Goal: Task Accomplishment & Management: Use online tool/utility

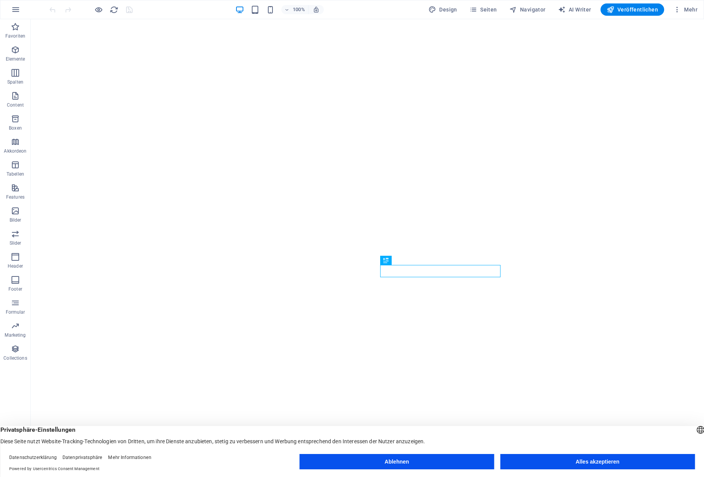
click at [404, 461] on button "Ablehnen" at bounding box center [397, 461] width 195 height 15
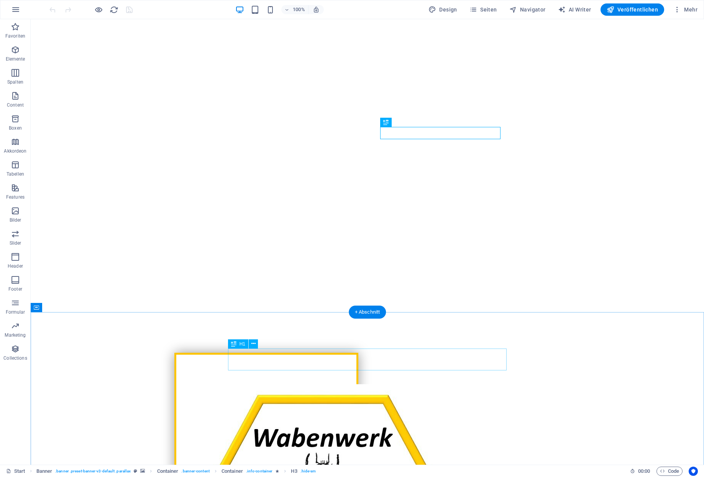
scroll to position [138, 0]
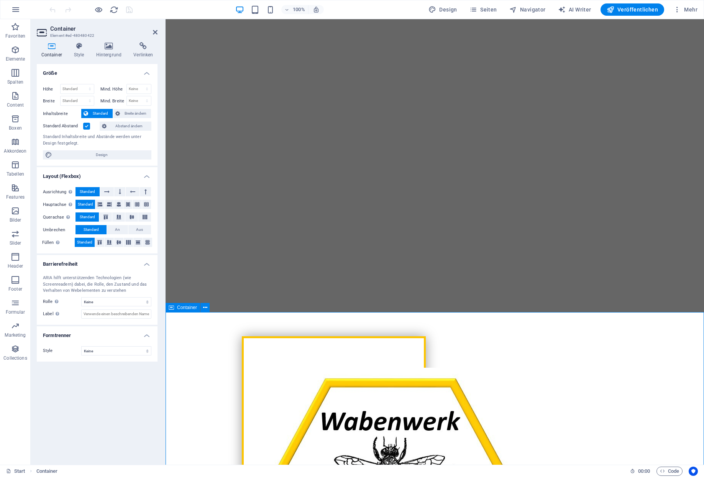
click at [18, 53] on icon "button" at bounding box center [15, 49] width 9 height 9
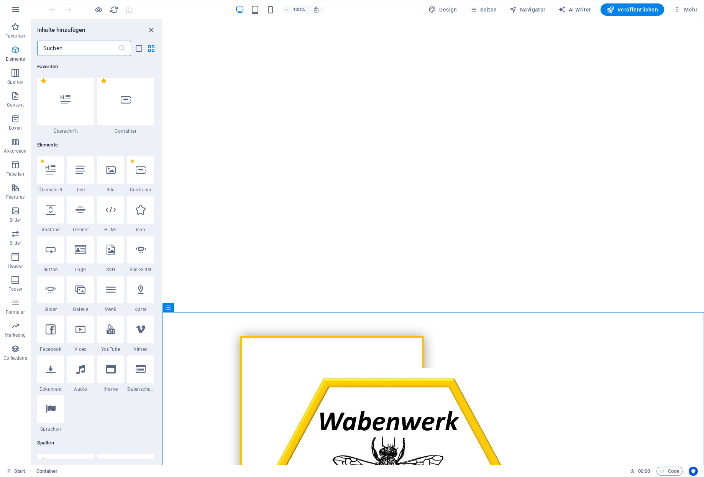
scroll to position [78, 0]
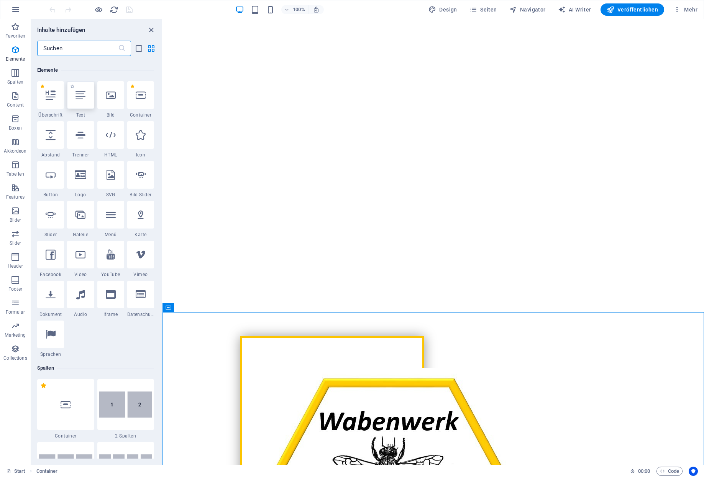
click at [83, 96] on div at bounding box center [80, 95] width 27 height 28
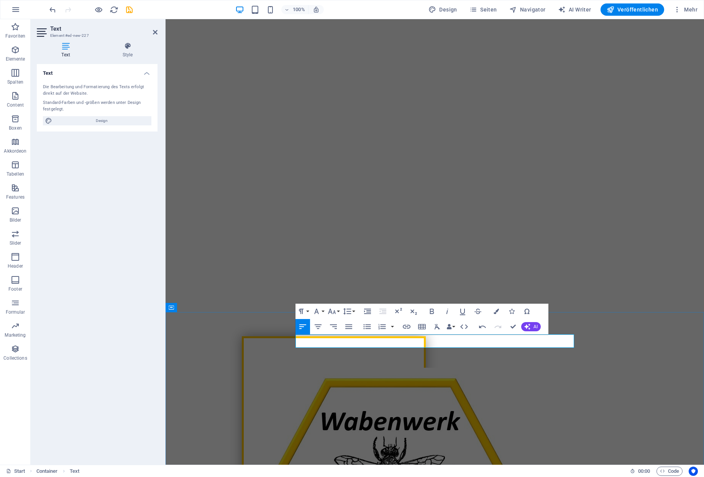
drag, startPoint x: 498, startPoint y: 338, endPoint x: 297, endPoint y: 345, distance: 200.7
click at [433, 311] on icon "button" at bounding box center [432, 311] width 4 height 5
click at [497, 311] on icon "button" at bounding box center [496, 311] width 5 height 5
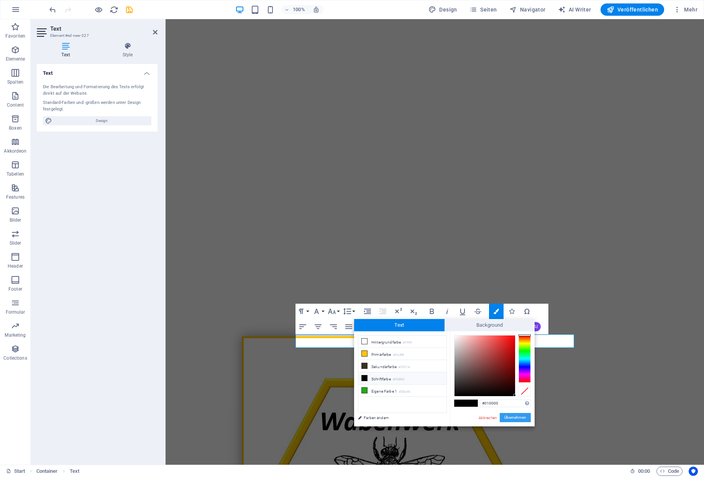
click at [514, 415] on button "Übernehmen" at bounding box center [515, 417] width 31 height 9
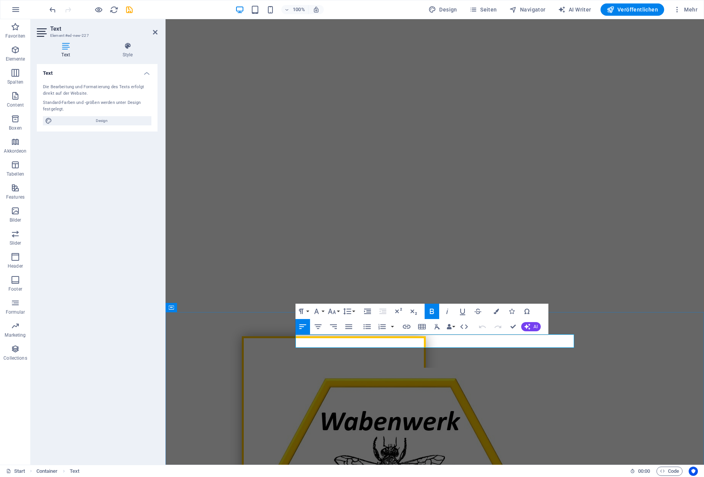
drag, startPoint x: 512, startPoint y: 344, endPoint x: 297, endPoint y: 347, distance: 214.7
click at [99, 116] on span "Design" at bounding box center [101, 120] width 95 height 9
select select "px"
select select "300"
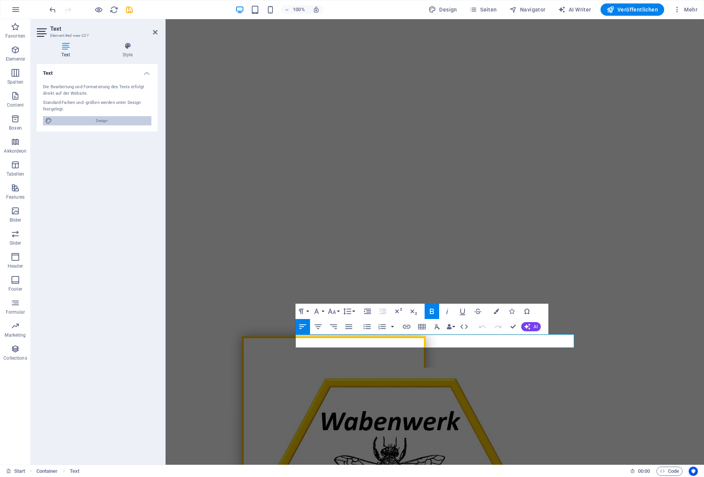
select select "px"
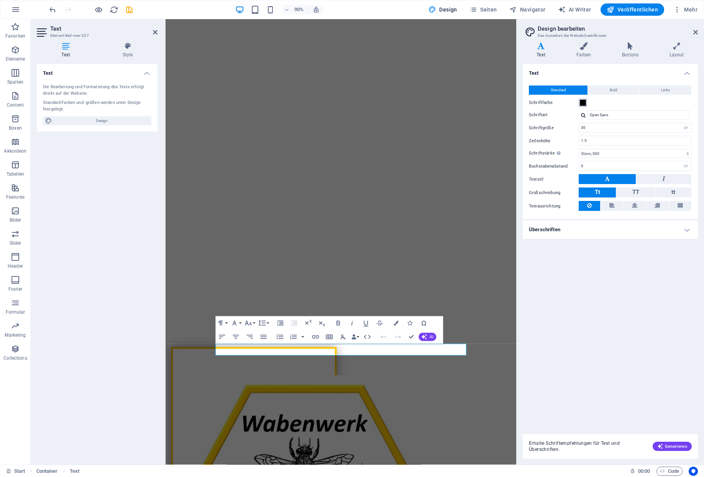
click at [581, 100] on span at bounding box center [583, 103] width 6 height 6
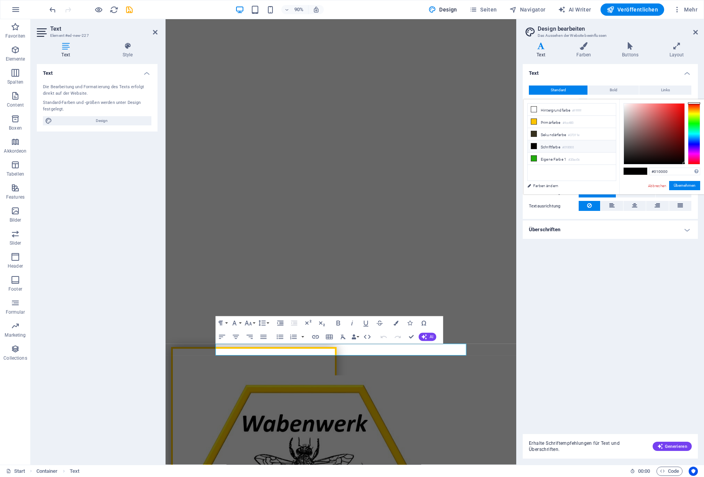
type input "#f90909"
click at [682, 105] on div at bounding box center [654, 134] width 61 height 61
click at [675, 49] on h4 "Layout" at bounding box center [677, 50] width 43 height 16
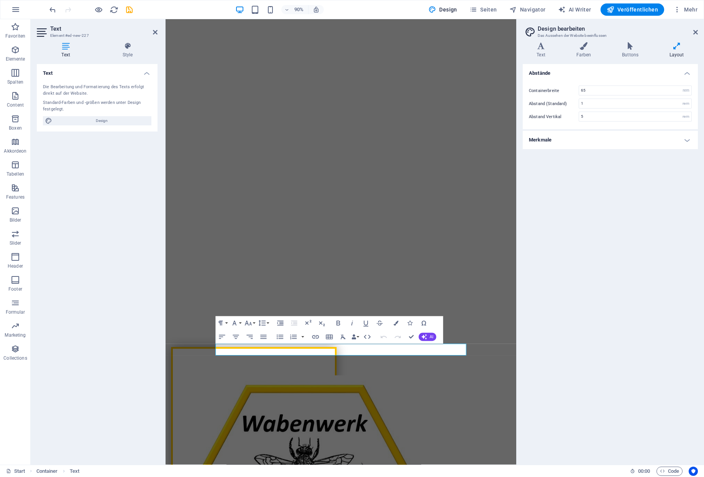
click at [636, 131] on h4 "Merkmale" at bounding box center [610, 140] width 175 height 18
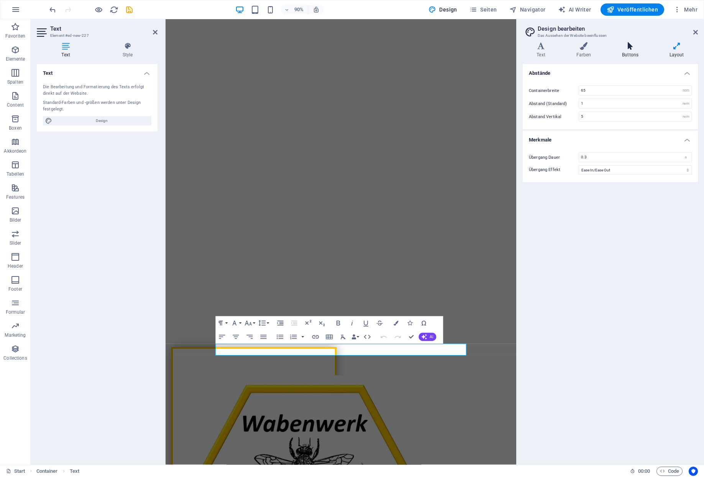
click at [631, 52] on h4 "Buttons" at bounding box center [632, 50] width 48 height 16
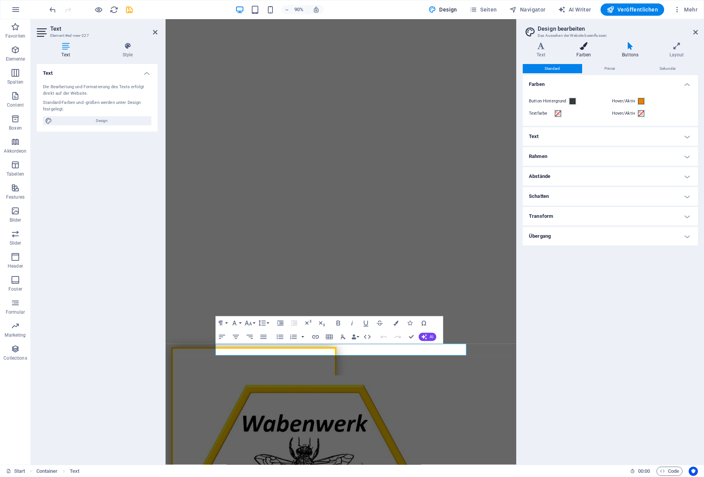
click at [583, 49] on h4 "Farben" at bounding box center [585, 50] width 46 height 16
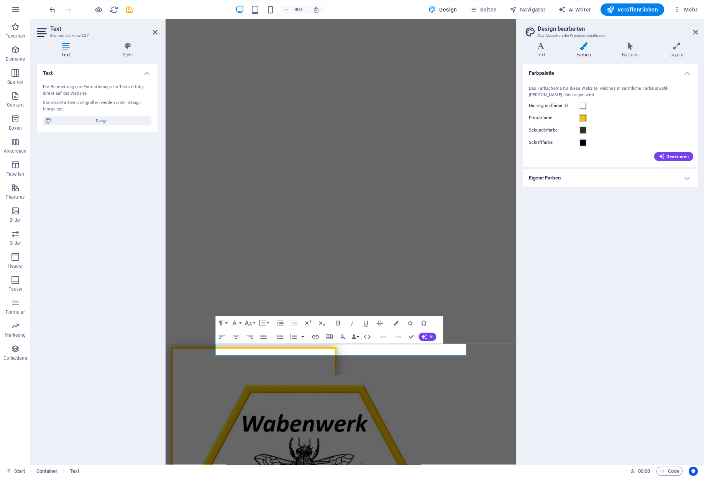
click at [585, 115] on span at bounding box center [583, 118] width 6 height 6
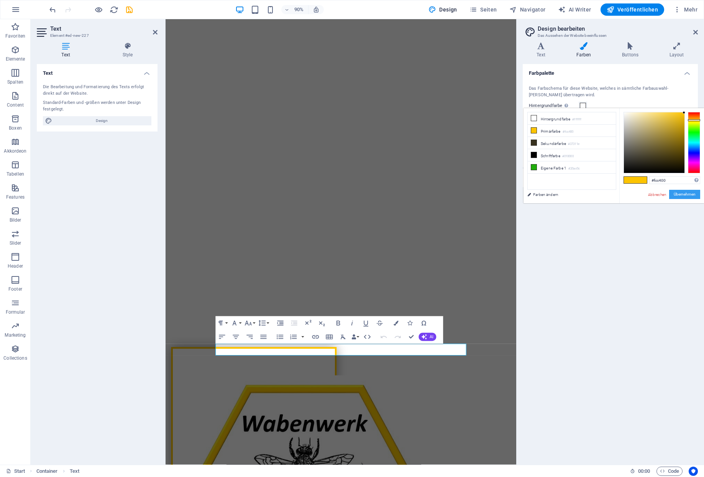
click at [691, 192] on button "Übernehmen" at bounding box center [684, 194] width 31 height 9
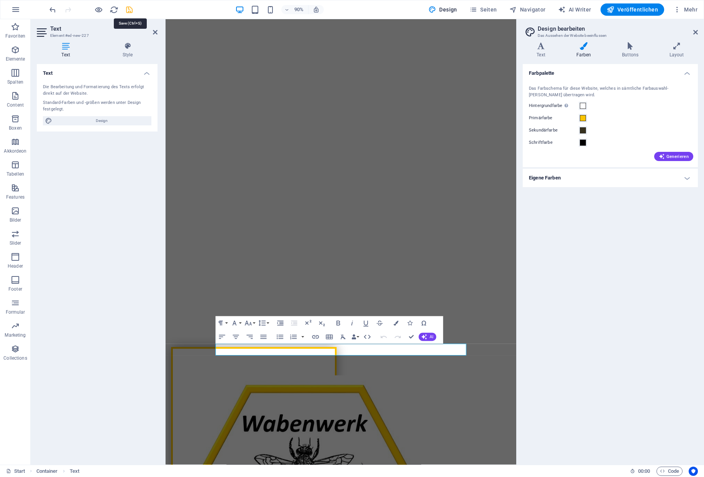
click at [128, 11] on icon "save" at bounding box center [129, 9] width 9 height 9
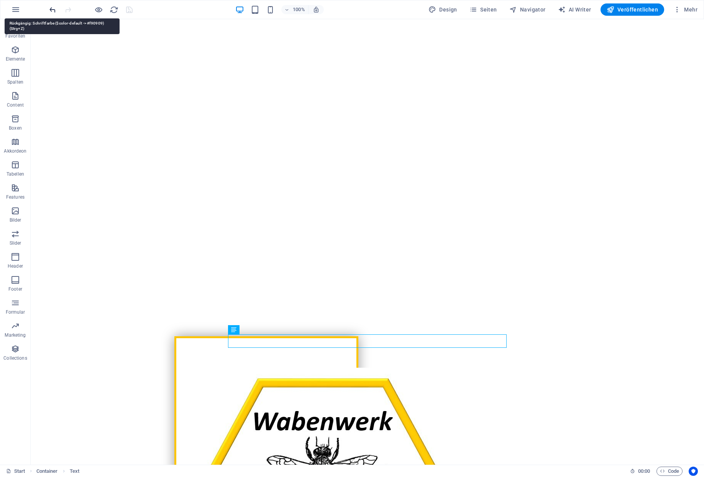
click at [50, 8] on icon "undo" at bounding box center [52, 9] width 9 height 9
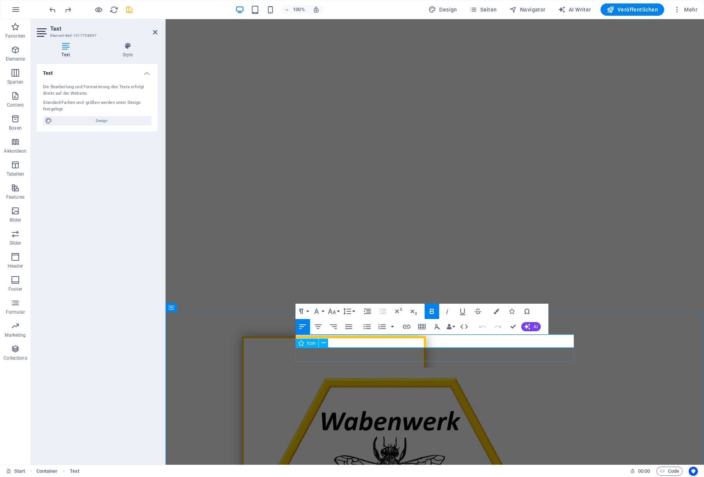
click at [309, 342] on span "Icon" at bounding box center [311, 343] width 9 height 5
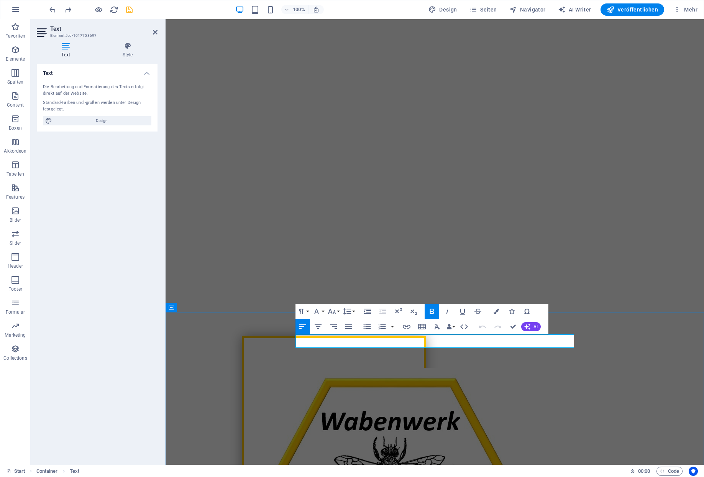
drag, startPoint x: 514, startPoint y: 342, endPoint x: 296, endPoint y: 344, distance: 217.8
click at [498, 312] on icon "button" at bounding box center [496, 311] width 5 height 5
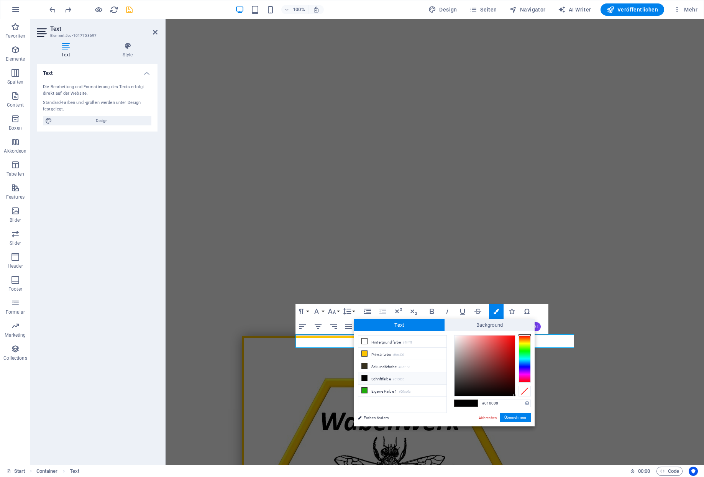
click at [366, 375] on icon at bounding box center [364, 377] width 5 height 5
click at [393, 377] on small "#010000" at bounding box center [399, 379] width 12 height 5
type input "#f60e0e"
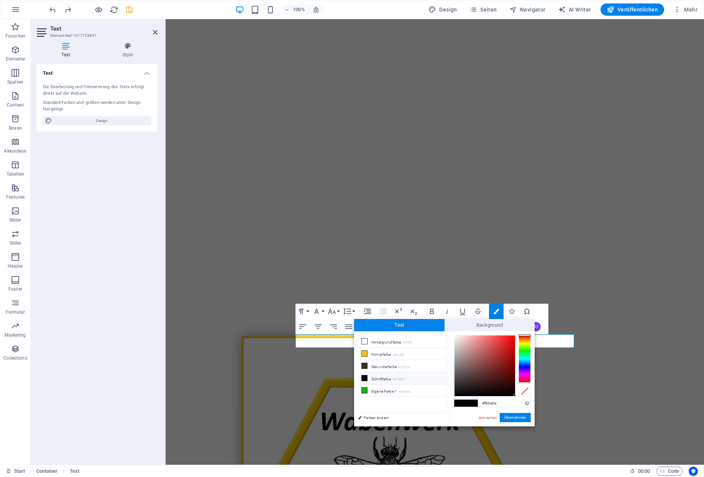
click at [511, 336] on div at bounding box center [485, 365] width 61 height 61
click at [515, 416] on button "Übernehmen" at bounding box center [515, 417] width 31 height 9
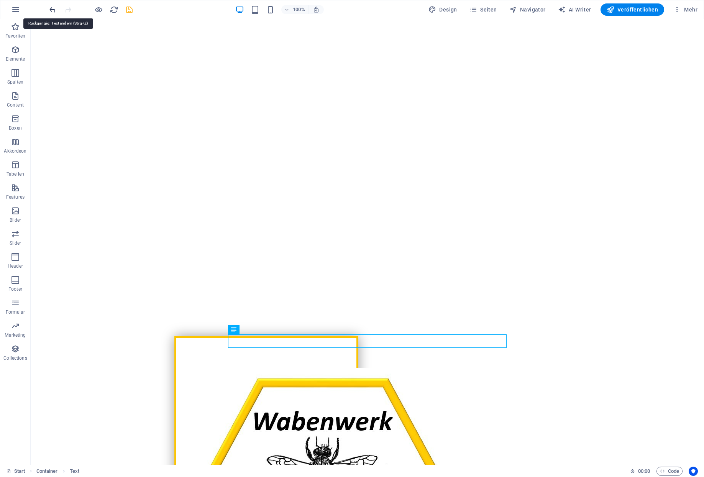
drag, startPoint x: 48, startPoint y: 8, endPoint x: 20, endPoint y: 2, distance: 28.7
click at [48, 8] on icon "undo" at bounding box center [52, 9] width 9 height 9
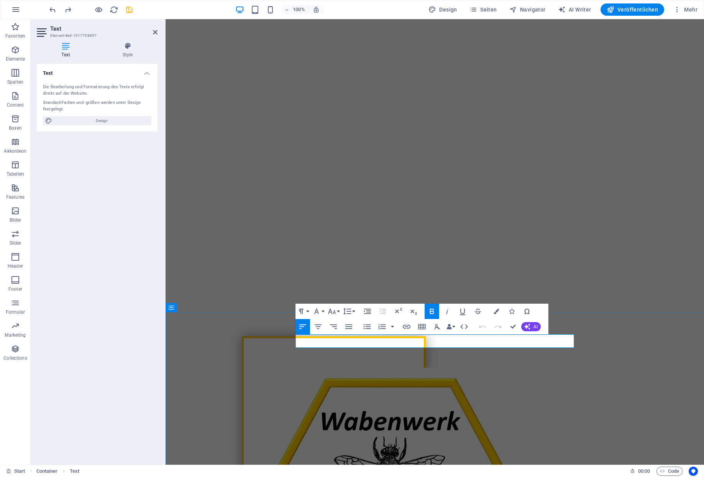
drag, startPoint x: 505, startPoint y: 343, endPoint x: 294, endPoint y: 348, distance: 210.9
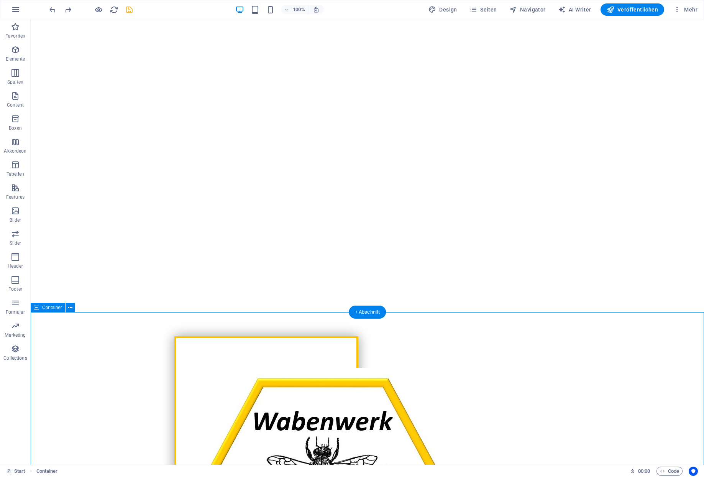
drag, startPoint x: 159, startPoint y: 348, endPoint x: 298, endPoint y: 335, distance: 139.0
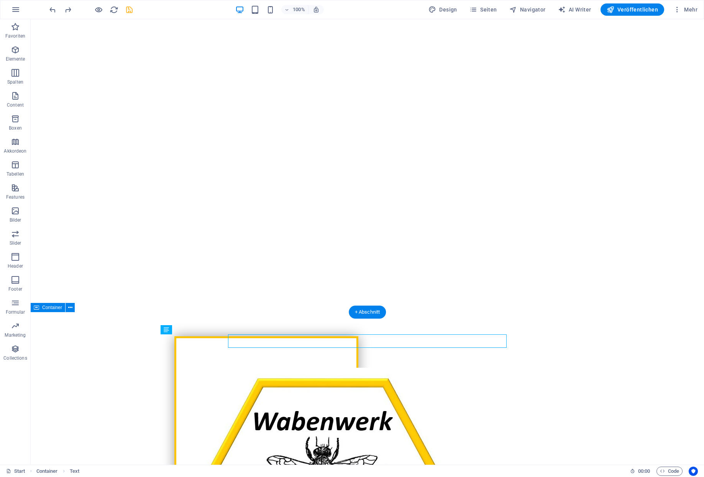
drag, startPoint x: 390, startPoint y: 337, endPoint x: 256, endPoint y: 339, distance: 133.4
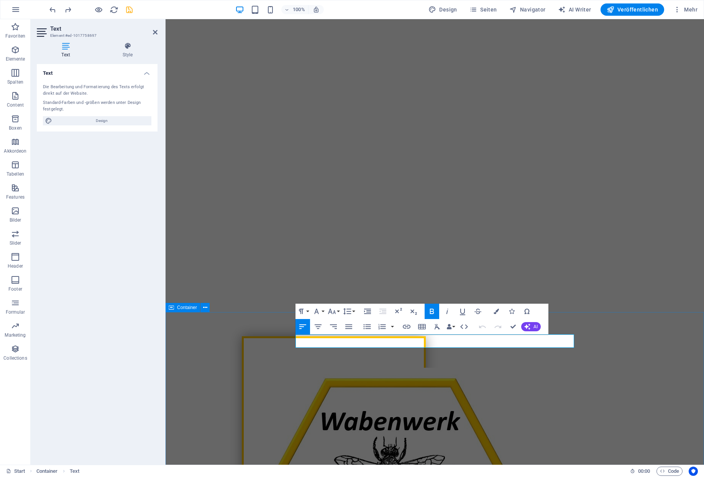
drag, startPoint x: 489, startPoint y: 343, endPoint x: 294, endPoint y: 341, distance: 194.4
click at [321, 327] on icon "button" at bounding box center [318, 326] width 9 height 9
click at [497, 312] on icon "button" at bounding box center [496, 311] width 5 height 5
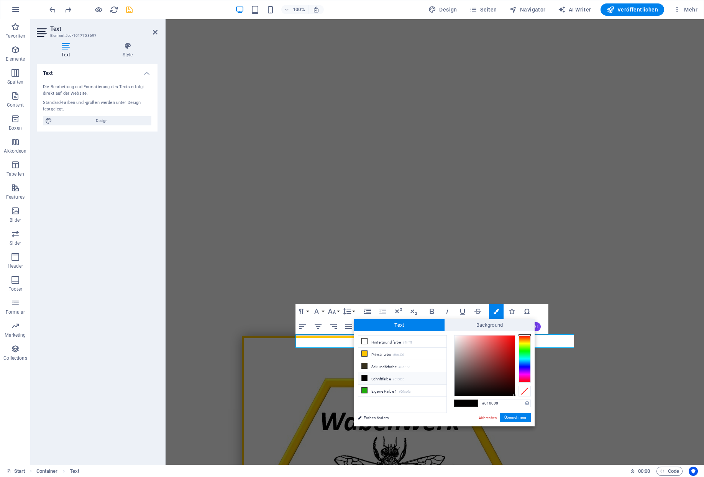
click at [366, 376] on icon at bounding box center [364, 377] width 5 height 5
click at [397, 372] on li "Schriftfarbe #010000" at bounding box center [402, 378] width 88 height 12
click at [410, 375] on li "Schriftfarbe #010000" at bounding box center [402, 378] width 88 height 12
click at [510, 335] on div at bounding box center [485, 365] width 61 height 61
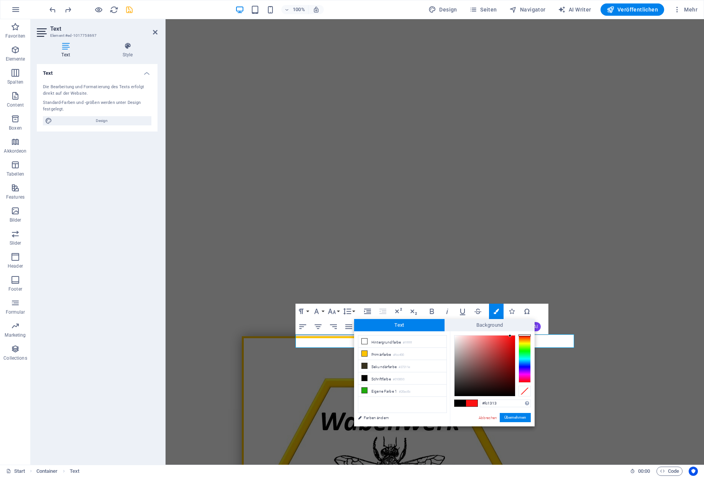
type input "#f70505"
click at [514, 335] on div at bounding box center [485, 365] width 61 height 61
click at [511, 413] on button "Übernehmen" at bounding box center [515, 417] width 31 height 9
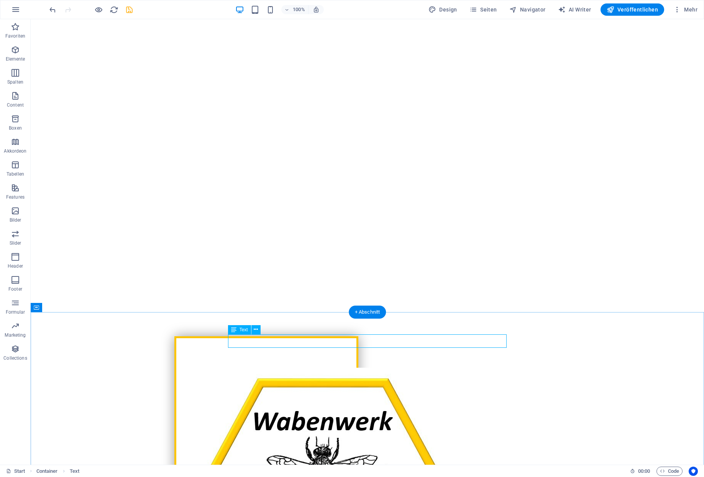
click at [51, 9] on icon "undo" at bounding box center [52, 9] width 9 height 9
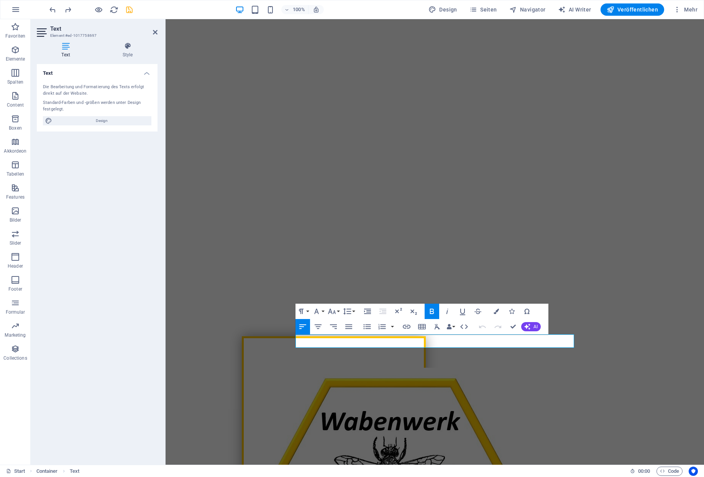
click at [475, 332] on div "Paragraph Format Normal Heading 1 Heading 2 Heading 3 Heading 4 Heading 5 Headi…" at bounding box center [422, 319] width 253 height 31
drag, startPoint x: 511, startPoint y: 342, endPoint x: 297, endPoint y: 342, distance: 213.9
click at [106, 116] on span "Design" at bounding box center [101, 120] width 95 height 9
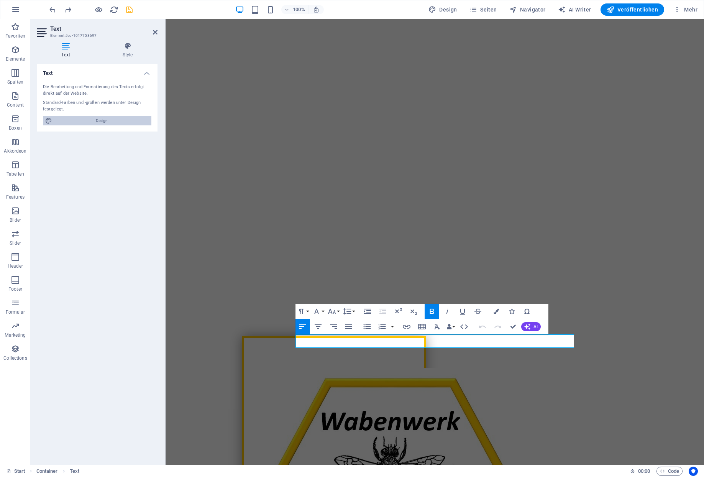
select select "px"
select select "300"
select select "px"
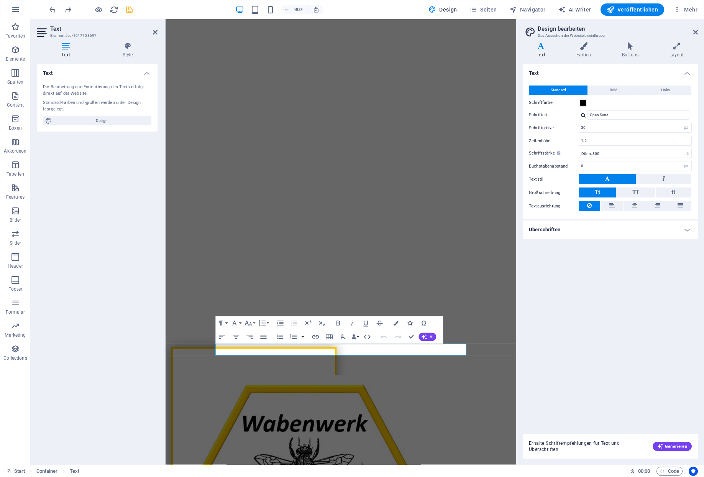
click at [411, 323] on icon "button" at bounding box center [410, 323] width 5 height 5
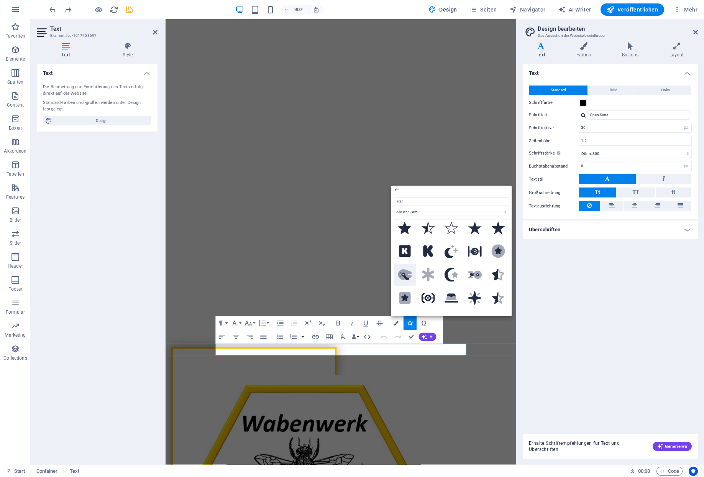
scroll to position [59, 0]
drag, startPoint x: 415, startPoint y: 204, endPoint x: 395, endPoint y: 203, distance: 20.7
click at [395, 203] on input "star" at bounding box center [451, 201] width 115 height 8
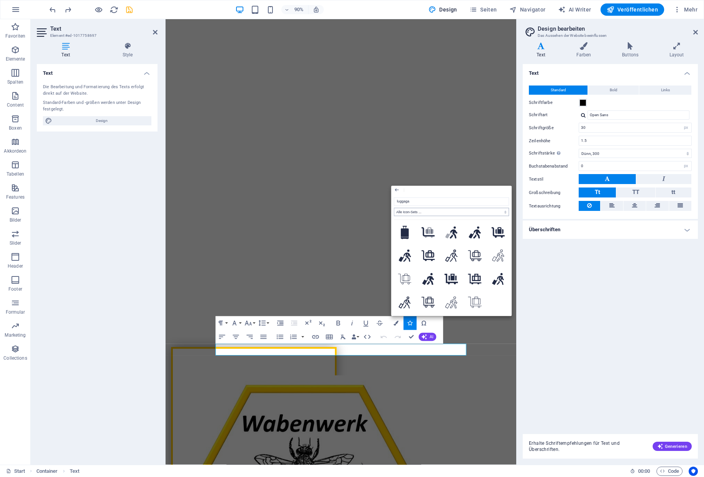
scroll to position [0, 0]
type input "luggage"
click at [404, 258] on icon at bounding box center [405, 258] width 14 height 12
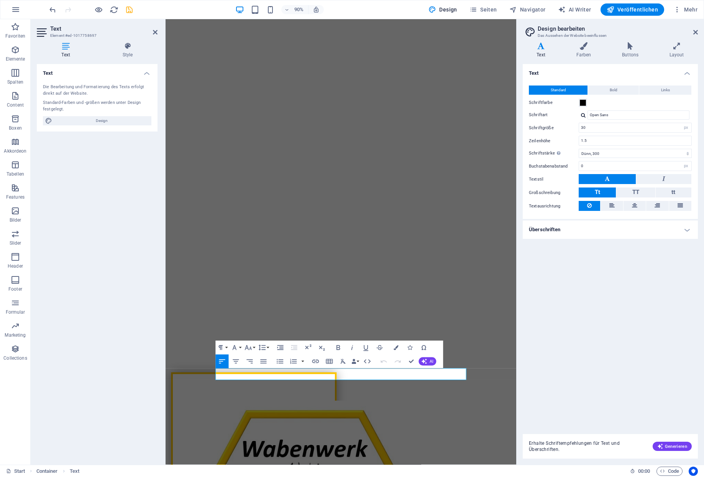
scroll to position [82, 0]
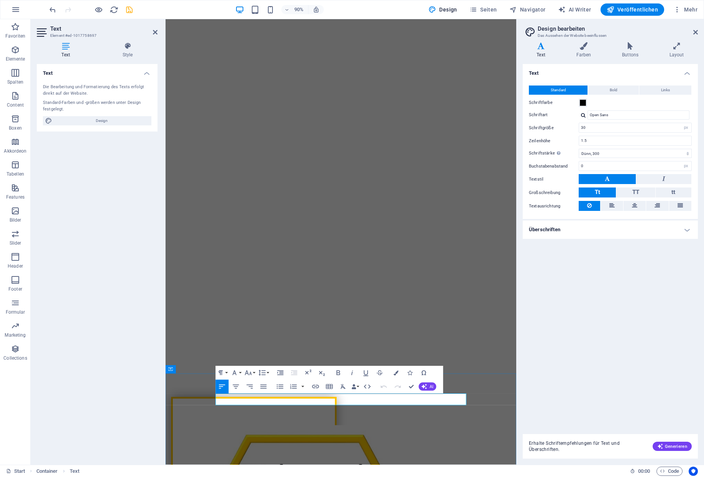
click at [48, 10] on icon "undo" at bounding box center [52, 9] width 9 height 9
click at [51, 11] on icon "undo" at bounding box center [52, 9] width 9 height 9
click at [67, 8] on icon "redo" at bounding box center [68, 9] width 9 height 9
click at [237, 385] on icon "button" at bounding box center [236, 387] width 6 height 4
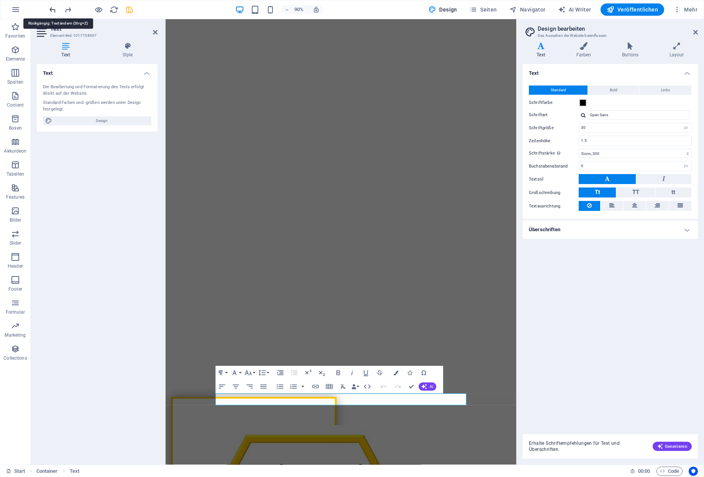
click at [50, 10] on icon "undo" at bounding box center [52, 9] width 9 height 9
click at [69, 7] on span "redo" at bounding box center [67, 9] width 9 height 9
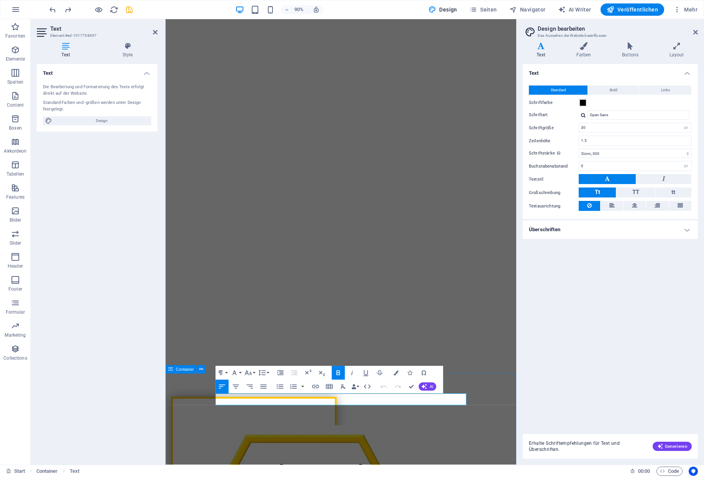
drag, startPoint x: 446, startPoint y: 442, endPoint x: 216, endPoint y: 447, distance: 229.3
click at [237, 386] on icon "button" at bounding box center [236, 387] width 6 height 4
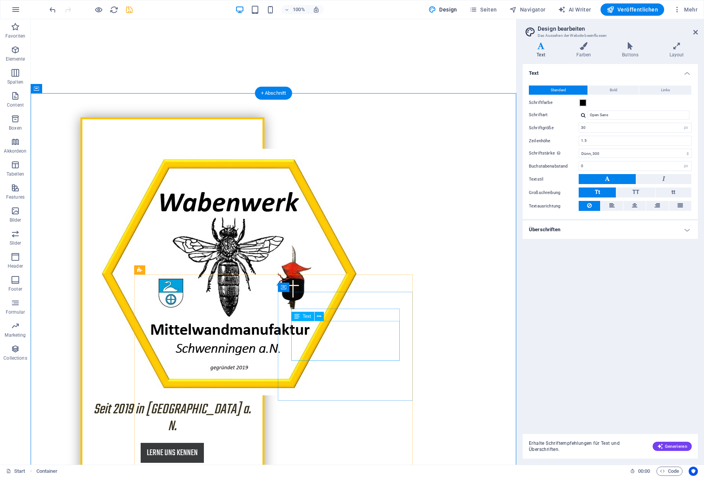
scroll to position [358, 0]
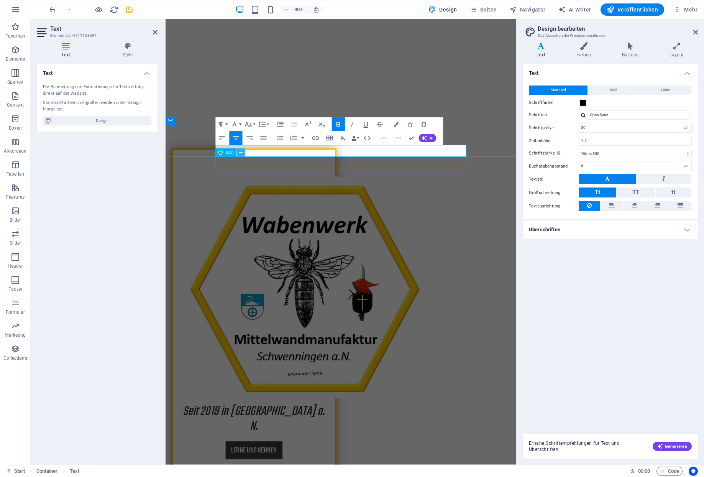
click at [239, 153] on icon at bounding box center [241, 152] width 4 height 7
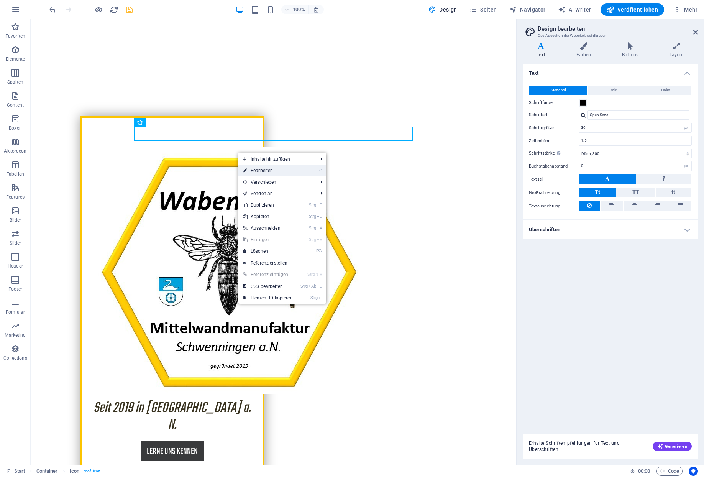
click at [259, 169] on link "⏎ Bearbeiten" at bounding box center [267, 171] width 59 height 12
select select "xMidYMid"
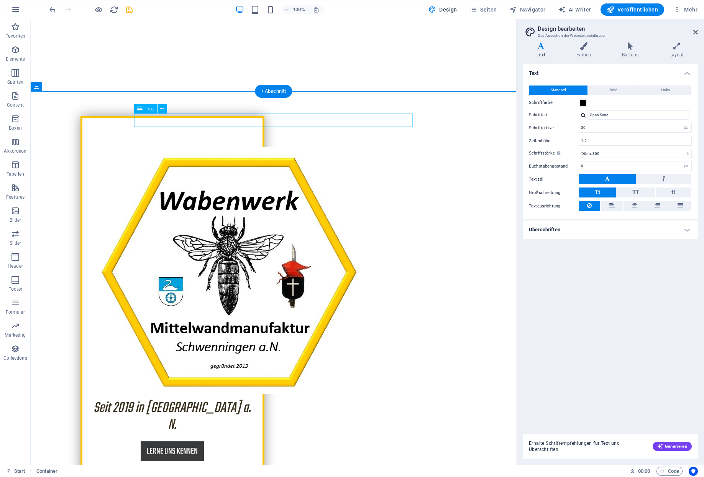
click at [160, 110] on icon at bounding box center [162, 109] width 4 height 8
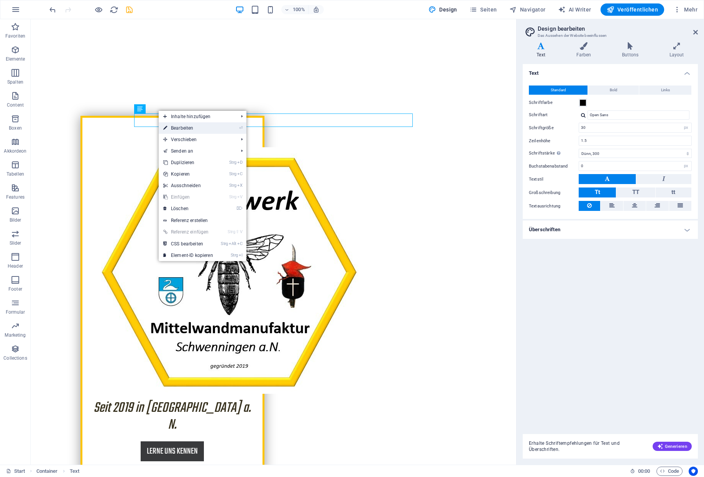
click at [189, 127] on link "⏎ Bearbeiten" at bounding box center [188, 128] width 59 height 12
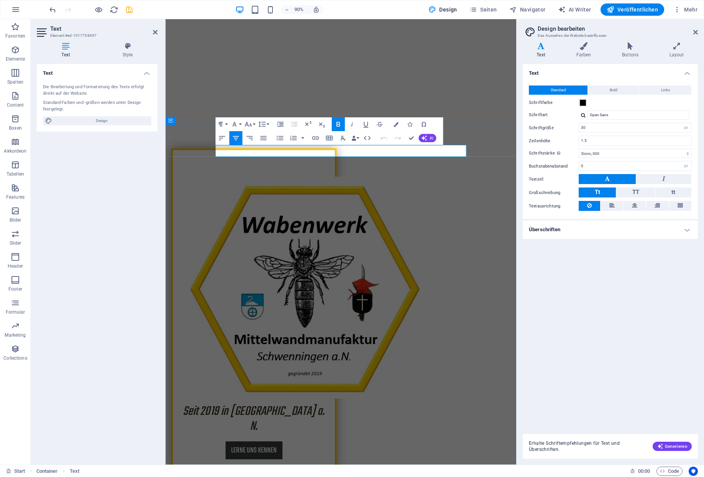
drag, startPoint x: 255, startPoint y: 165, endPoint x: 470, endPoint y: 169, distance: 214.7
click at [584, 100] on span at bounding box center [583, 103] width 6 height 6
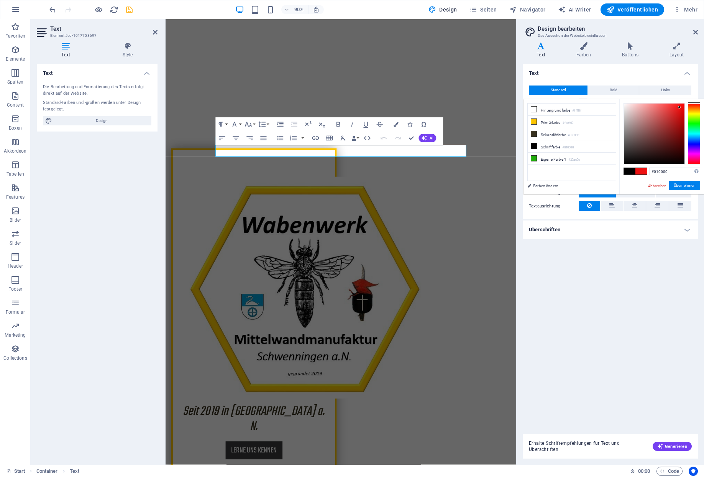
type input "#ed1212"
click at [680, 107] on div at bounding box center [654, 134] width 61 height 61
drag, startPoint x: 681, startPoint y: 185, endPoint x: 671, endPoint y: 184, distance: 9.6
click at [681, 185] on button "Übernehmen" at bounding box center [684, 185] width 31 height 9
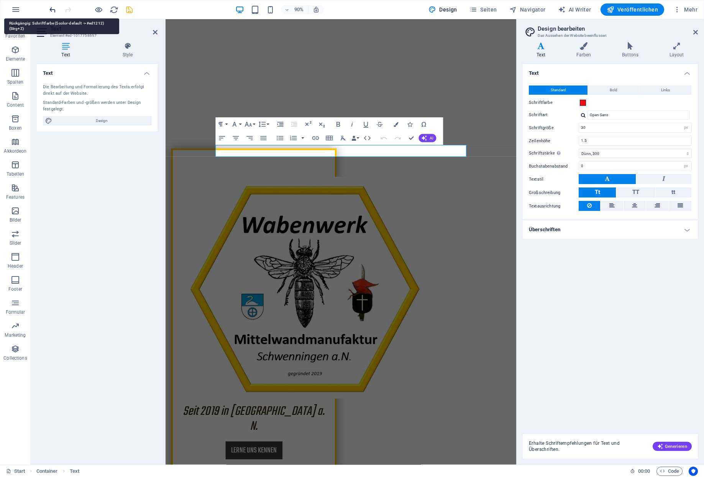
click at [49, 8] on icon "undo" at bounding box center [52, 9] width 9 height 9
click at [587, 46] on icon at bounding box center [583, 46] width 43 height 8
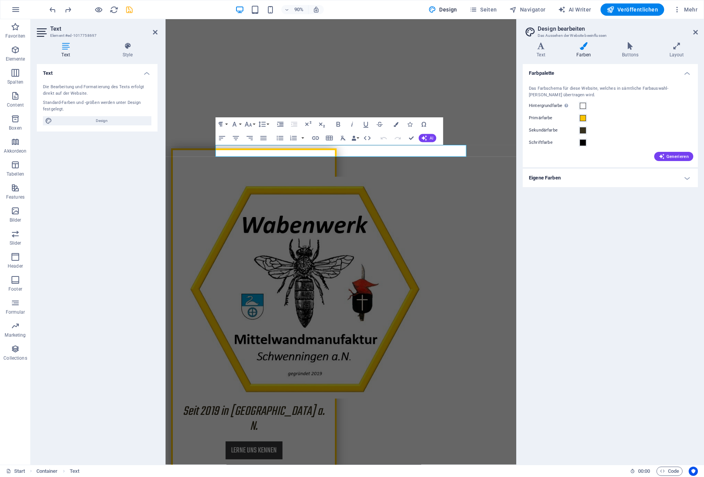
click at [562, 169] on h4 "Eigene Farben" at bounding box center [610, 178] width 175 height 18
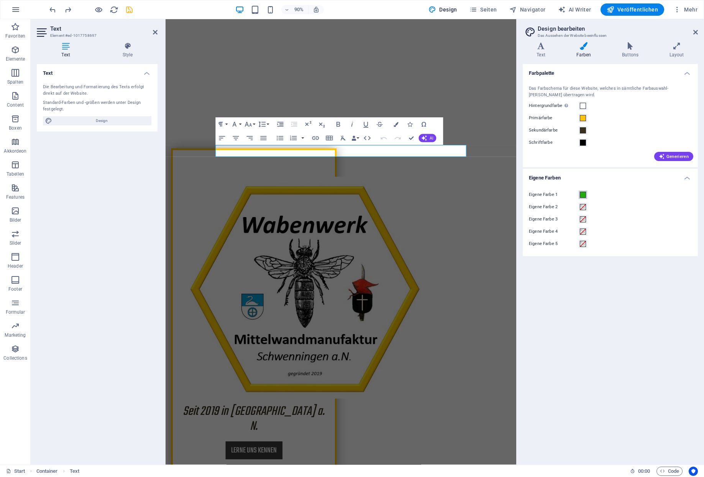
click at [582, 192] on span at bounding box center [583, 195] width 6 height 6
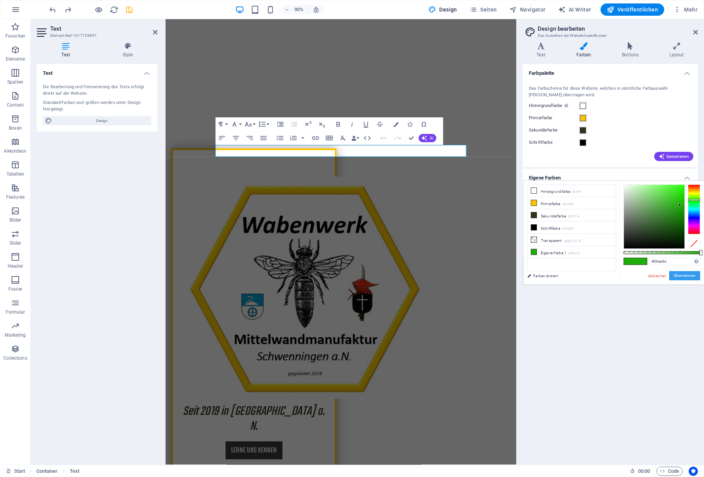
click at [690, 273] on button "Übernehmen" at bounding box center [684, 275] width 31 height 9
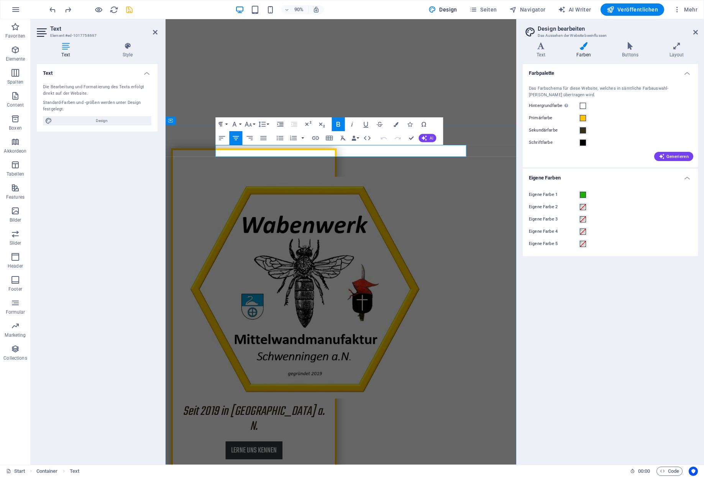
drag, startPoint x: 479, startPoint y: 164, endPoint x: 256, endPoint y: 168, distance: 223.2
click at [395, 127] on button "Colors" at bounding box center [396, 124] width 13 height 14
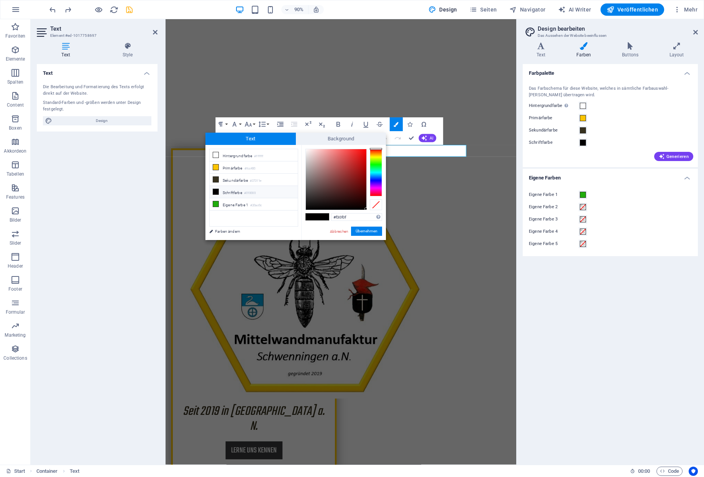
click at [362, 150] on div at bounding box center [336, 179] width 61 height 61
click at [370, 227] on button "Übernehmen" at bounding box center [366, 231] width 31 height 9
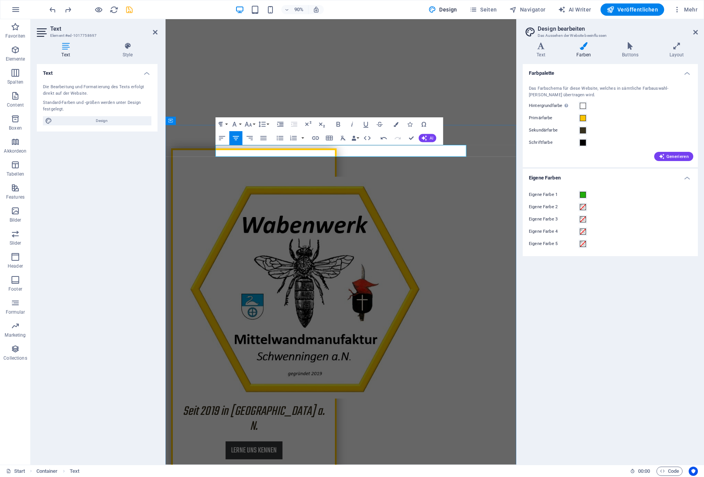
drag, startPoint x: 469, startPoint y: 161, endPoint x: 246, endPoint y: 166, distance: 222.8
click at [397, 123] on icon "button" at bounding box center [396, 124] width 5 height 5
type input "#010000"
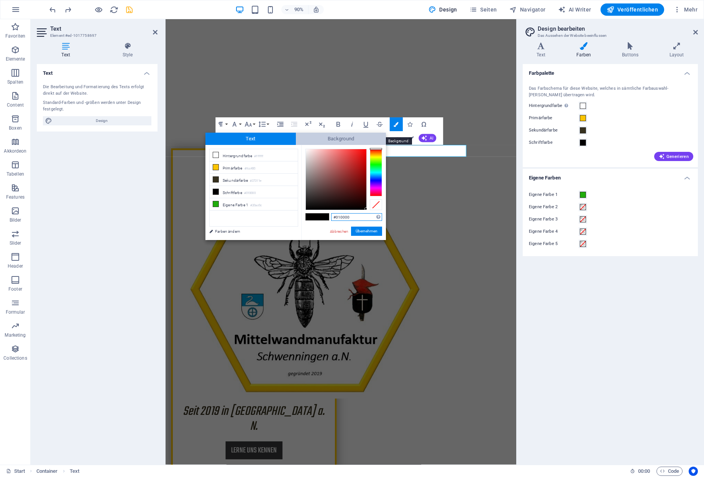
click at [352, 139] on span "Background" at bounding box center [341, 139] width 90 height 12
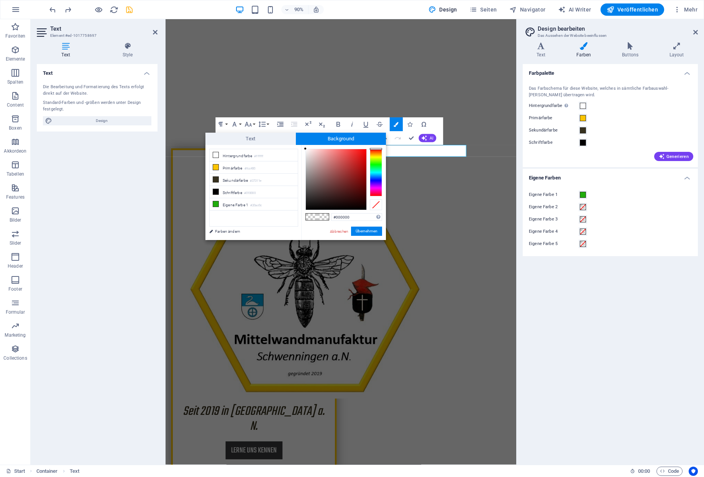
click at [375, 178] on div at bounding box center [376, 173] width 12 height 48
click at [364, 149] on div at bounding box center [336, 179] width 61 height 61
type input "#f93208"
click at [375, 149] on div at bounding box center [376, 173] width 12 height 48
click at [371, 227] on button "Übernehmen" at bounding box center [366, 231] width 31 height 9
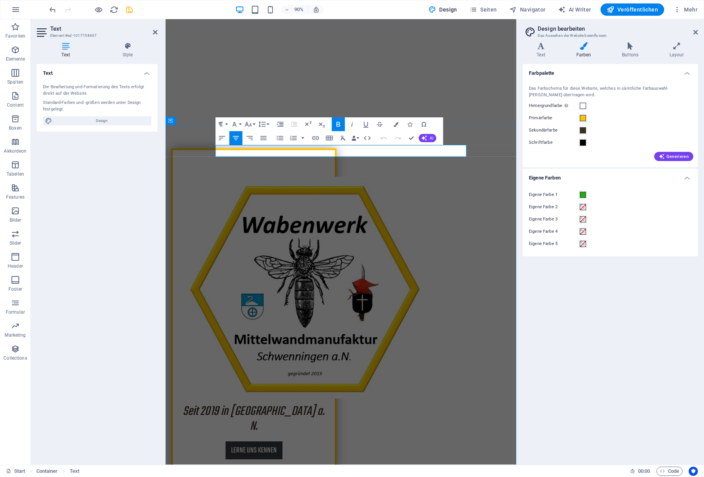
drag, startPoint x: 472, startPoint y: 164, endPoint x: 478, endPoint y: 170, distance: 9.0
click at [354, 125] on icon "button" at bounding box center [352, 124] width 8 height 8
drag, startPoint x: 472, startPoint y: 166, endPoint x: 258, endPoint y: 169, distance: 214.0
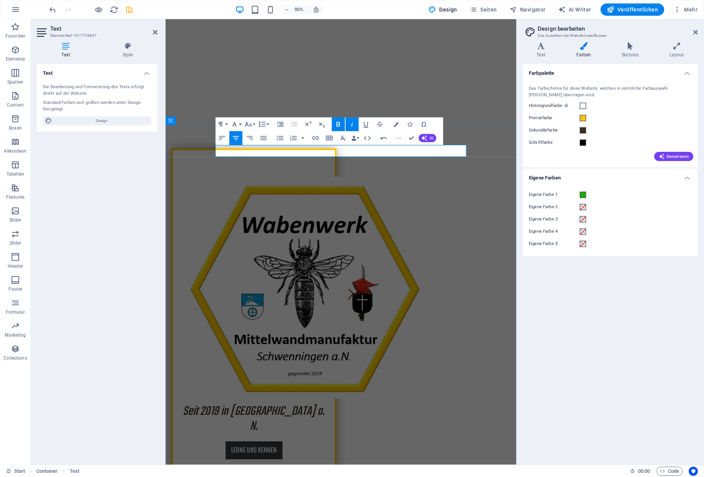
click at [355, 123] on icon "button" at bounding box center [352, 124] width 8 height 8
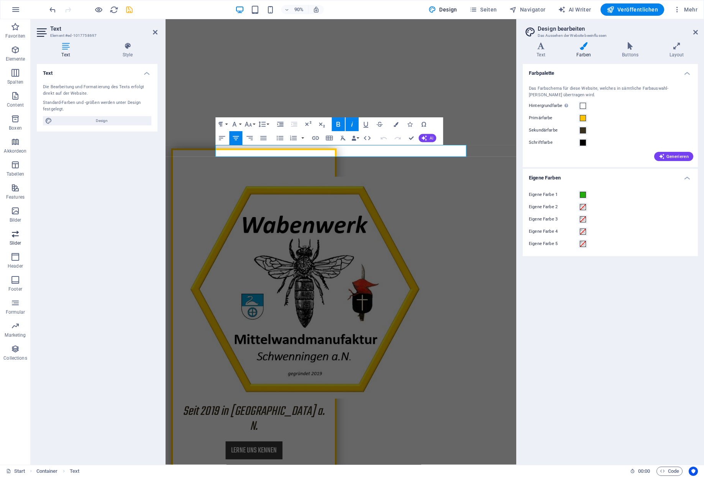
click at [16, 239] on span "Slider" at bounding box center [15, 238] width 31 height 18
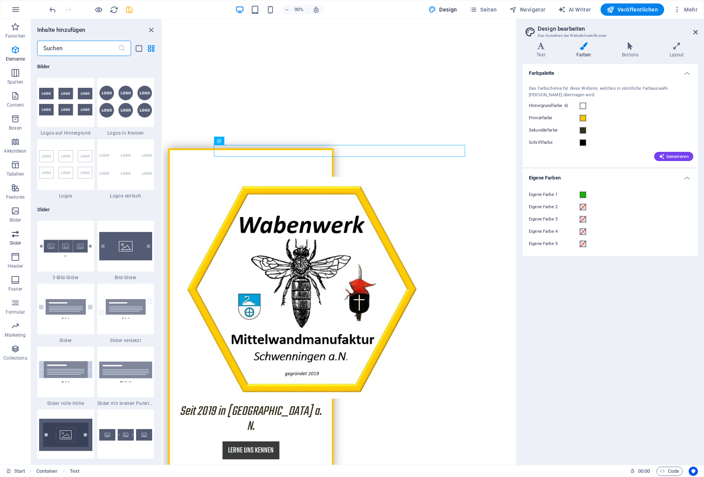
scroll to position [4230, 0]
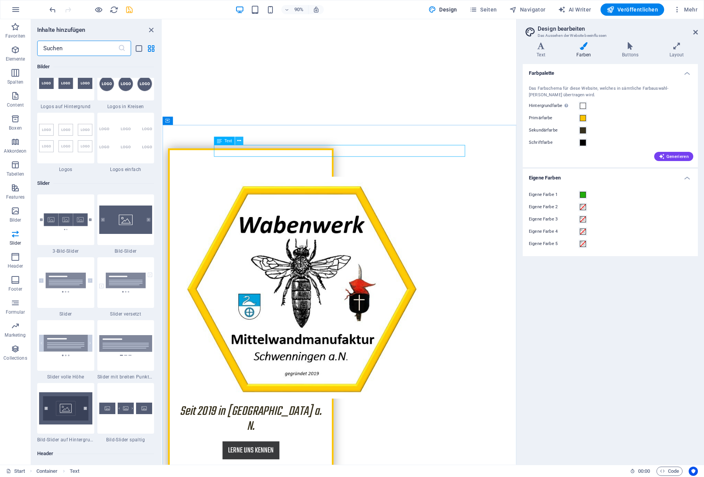
click at [237, 140] on icon at bounding box center [239, 140] width 4 height 7
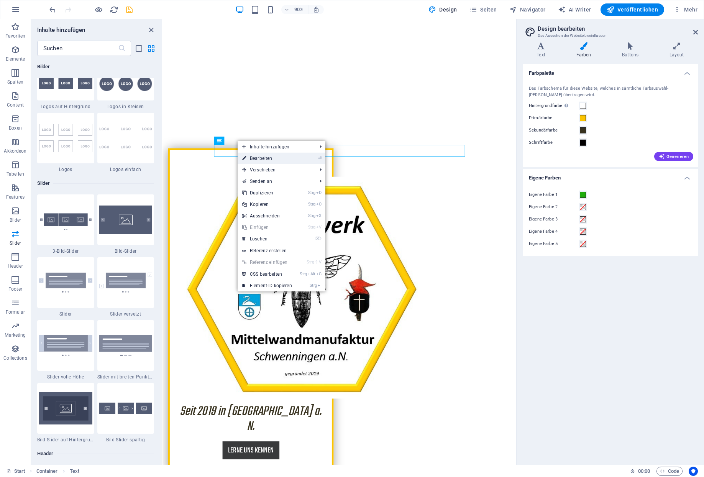
click at [266, 155] on link "⏎ Bearbeiten" at bounding box center [267, 159] width 59 height 12
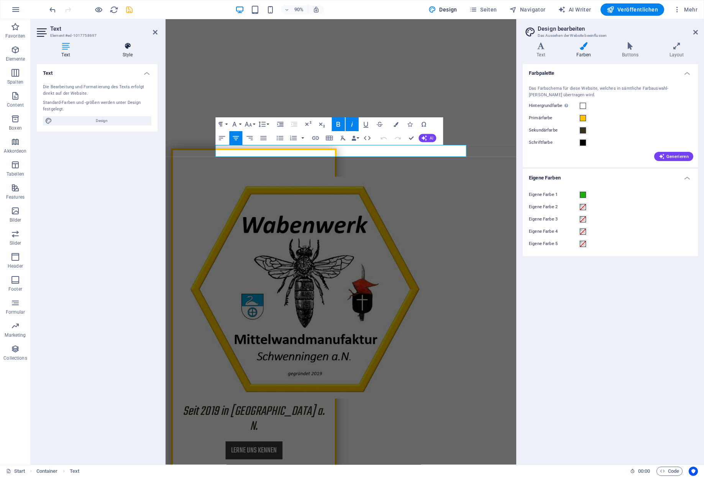
click at [134, 46] on icon at bounding box center [128, 46] width 60 height 8
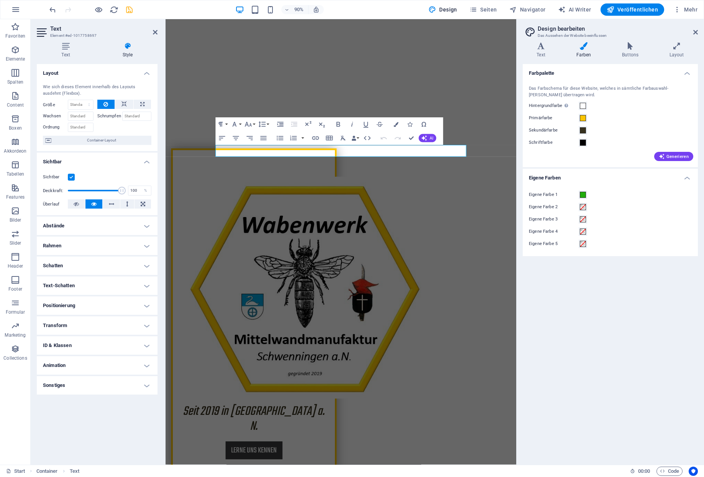
click at [73, 356] on h4 "Animation" at bounding box center [97, 365] width 121 height 18
select select "pulse"
click option "Pulsieren" at bounding box center [0, 0] width 0 height 0
type input "0.5"
select select "scroll"
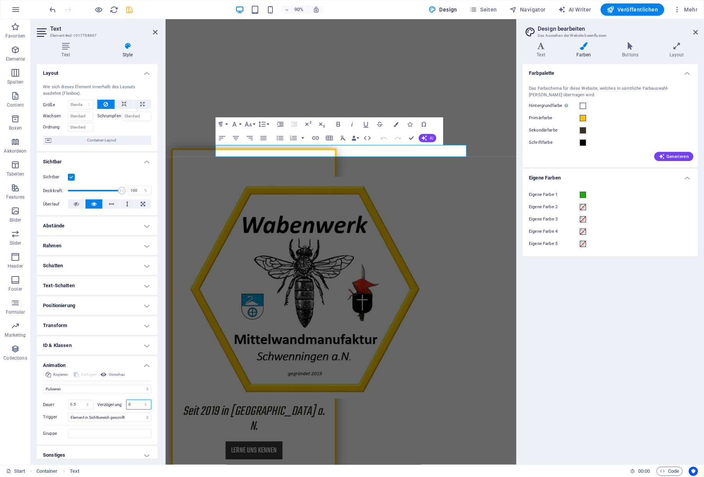
drag, startPoint x: 135, startPoint y: 368, endPoint x: 127, endPoint y: 369, distance: 8.1
click at [127, 400] on input "0" at bounding box center [139, 404] width 25 height 9
type input "5"
type input "0.5"
type input "5"
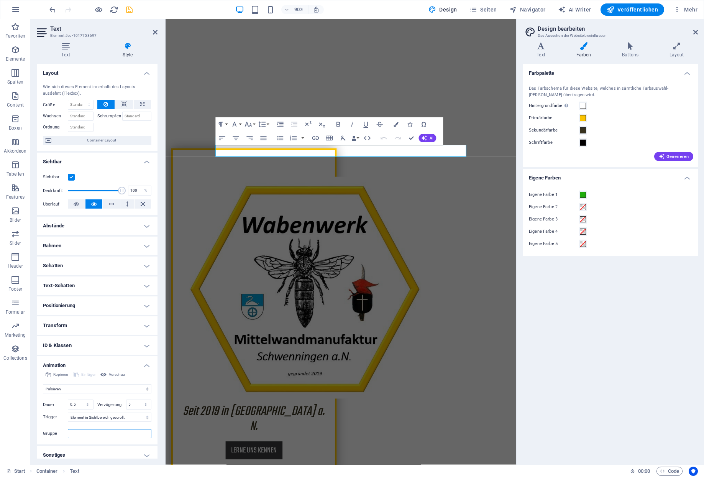
click at [94, 429] on input "Gruppe" at bounding box center [110, 433] width 84 height 9
click at [126, 11] on icon "save" at bounding box center [129, 9] width 9 height 9
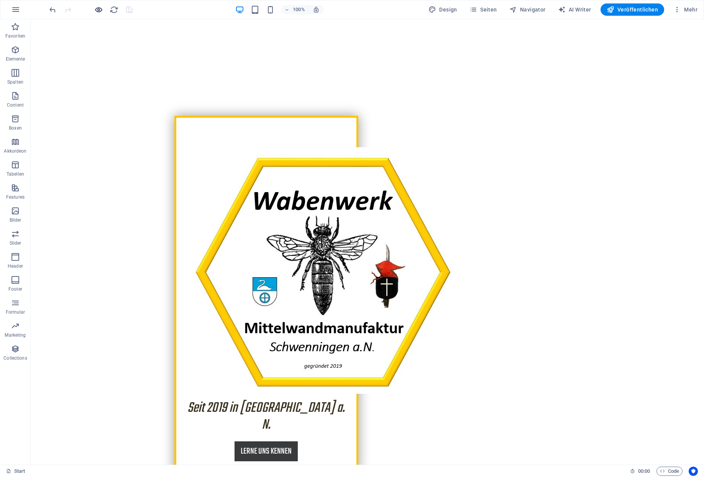
click at [96, 12] on icon "button" at bounding box center [98, 9] width 9 height 9
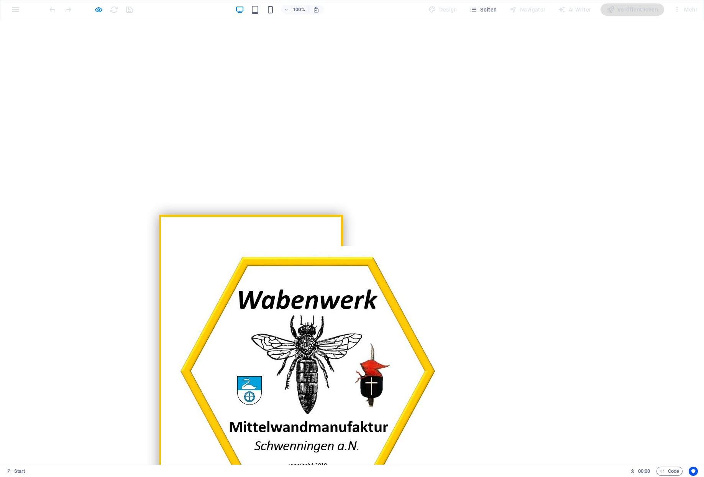
scroll to position [248, 0]
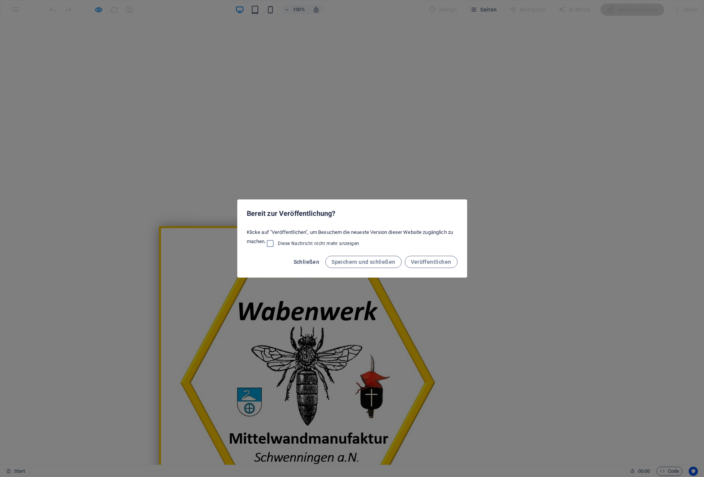
click at [320, 260] on span "Schließen" at bounding box center [307, 262] width 26 height 6
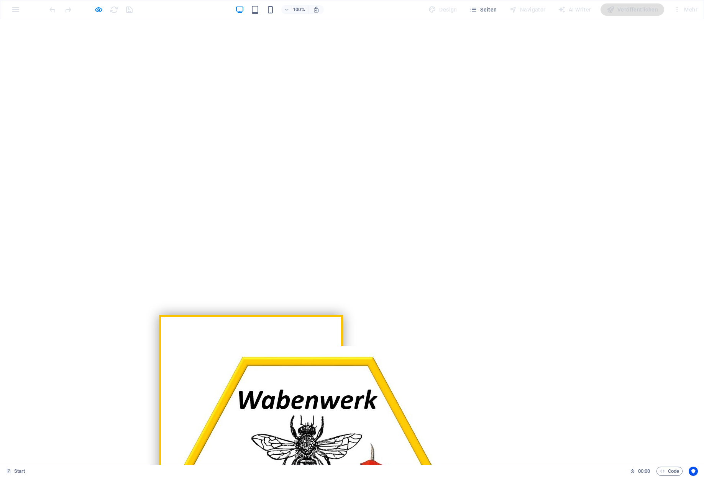
scroll to position [193, 0]
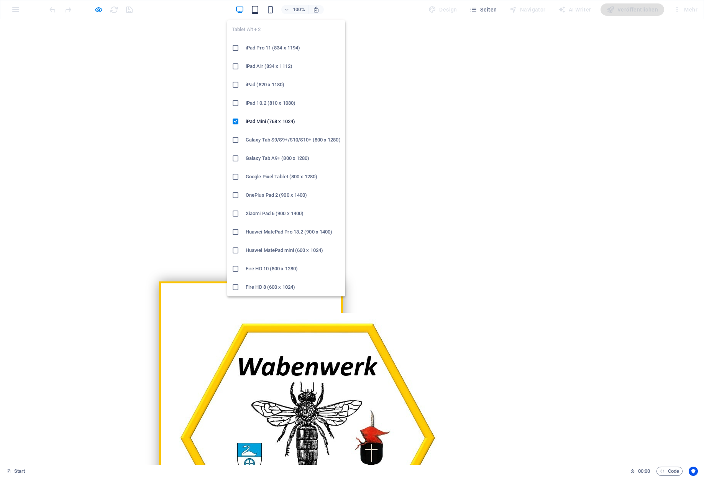
click at [260, 9] on icon "button" at bounding box center [255, 9] width 9 height 9
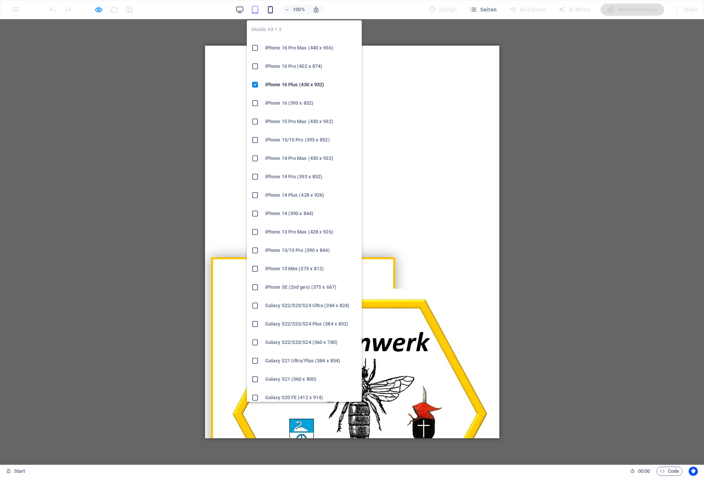
click at [275, 8] on icon "button" at bounding box center [270, 9] width 9 height 9
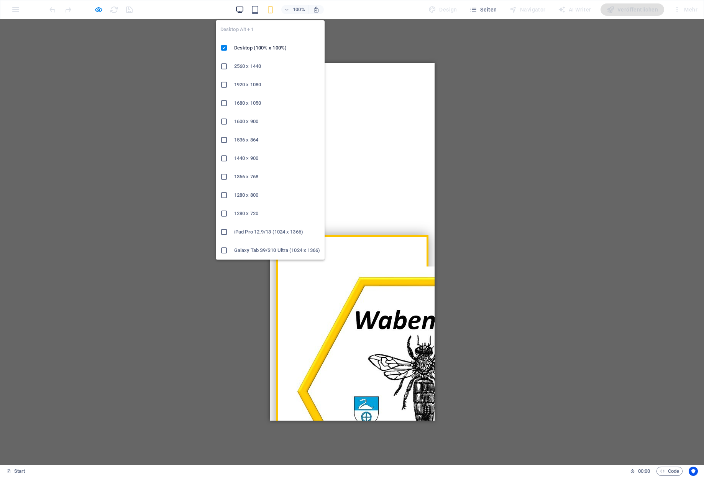
click at [244, 8] on icon "button" at bounding box center [239, 9] width 9 height 9
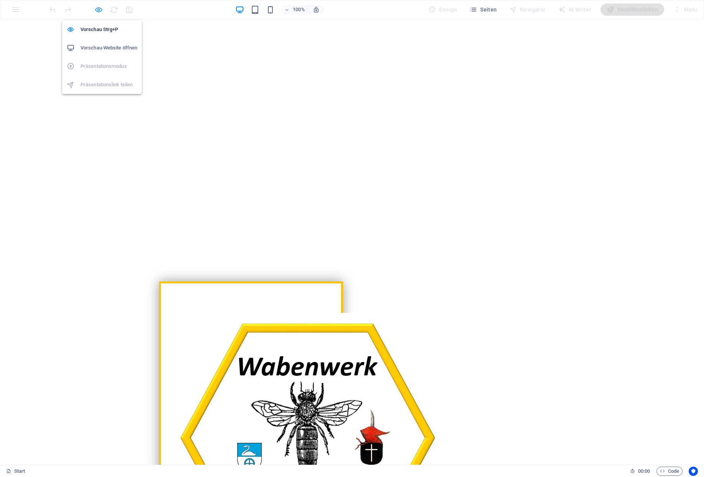
click at [97, 8] on icon "button" at bounding box center [98, 9] width 9 height 9
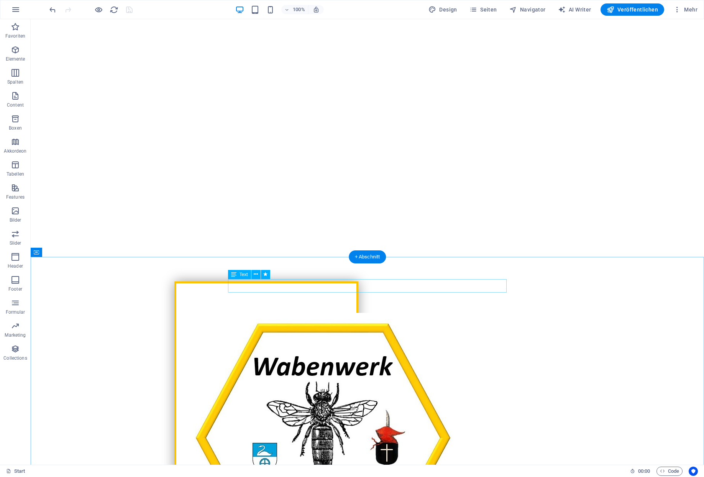
select select "pulse"
select select "s"
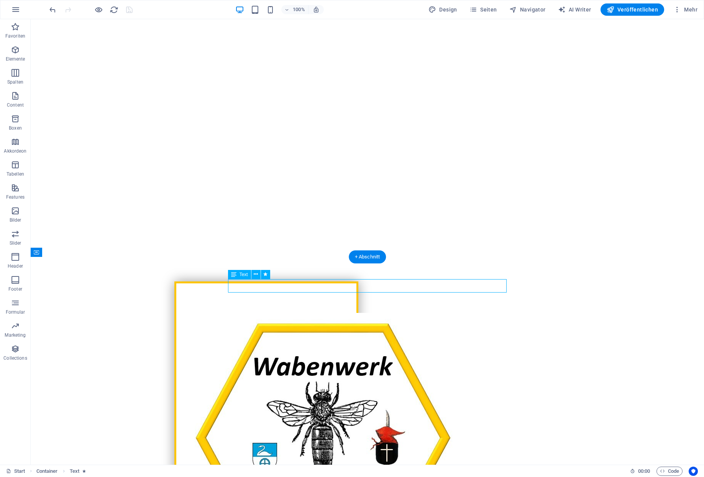
select select "scroll"
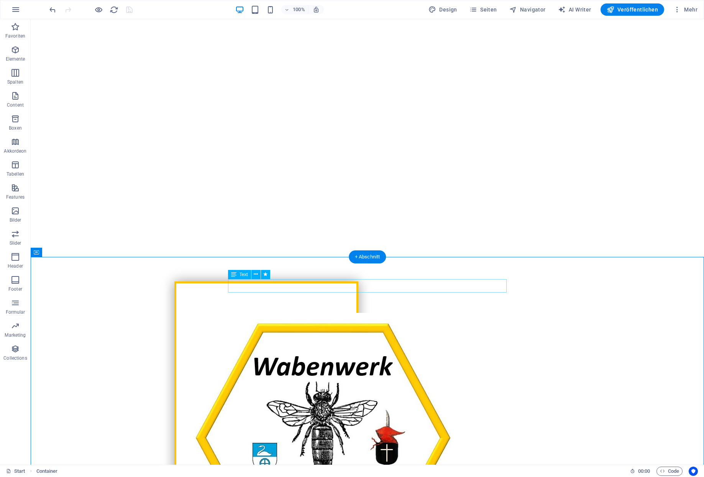
drag, startPoint x: 264, startPoint y: 295, endPoint x: 237, endPoint y: 282, distance: 29.5
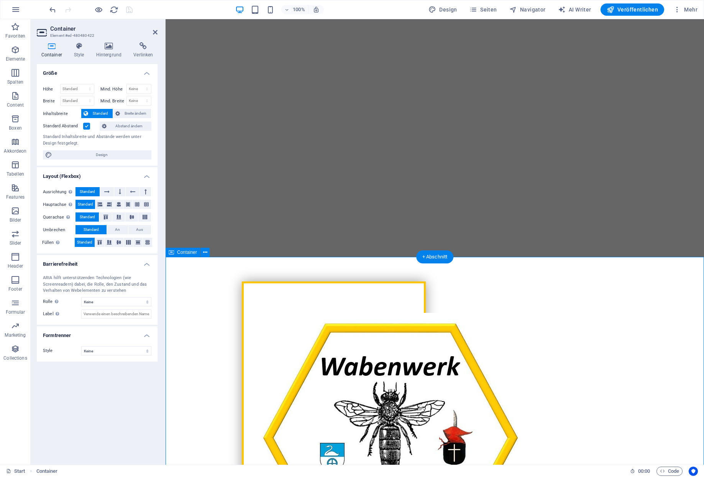
click at [321, 275] on icon at bounding box center [323, 274] width 4 height 8
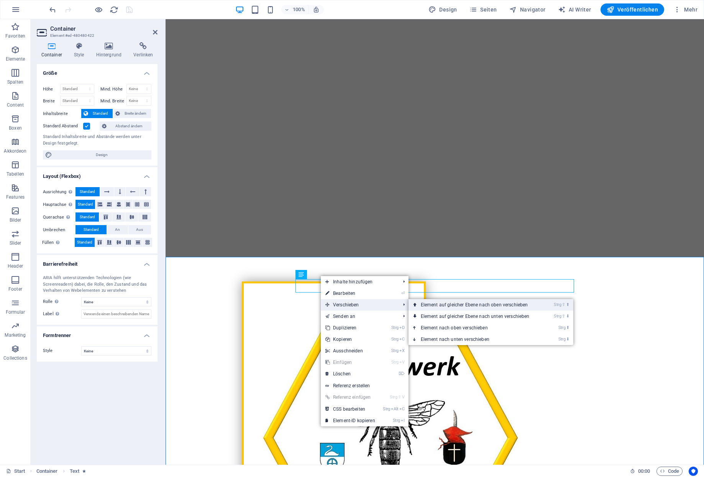
click at [412, 305] on link "Strg ⇧ ⬆ Element auf gleicher Ebene nach oben verschieben" at bounding box center [477, 305] width 136 height 12
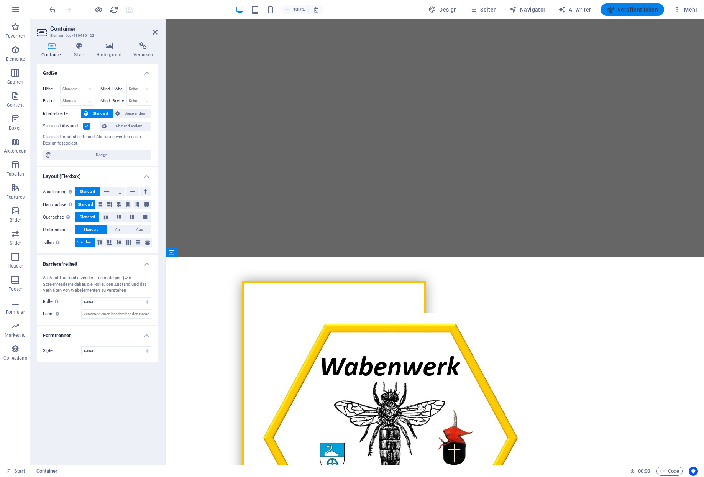
click at [639, 9] on span "Veröffentlichen" at bounding box center [632, 10] width 51 height 8
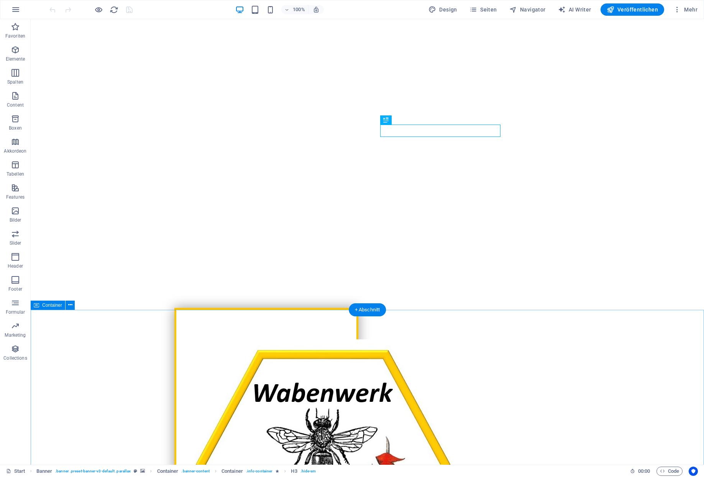
scroll to position [193, 0]
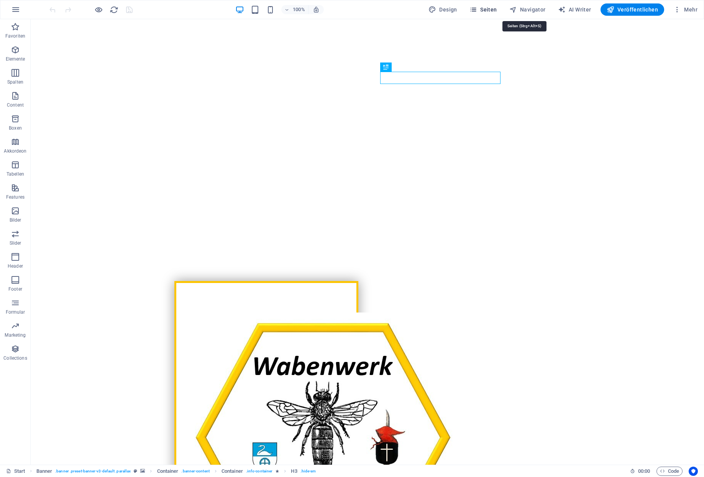
click at [477, 10] on icon "button" at bounding box center [474, 10] width 8 height 8
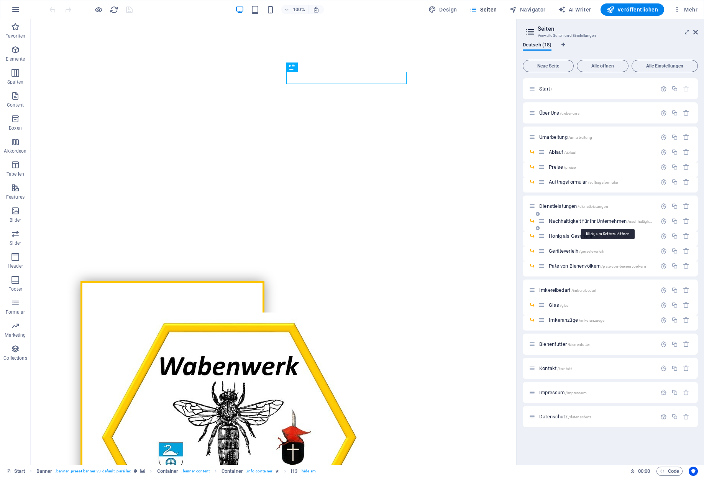
click at [584, 221] on span "Nachhaltigkeit für Ihr Unternehmen /nachhaltigkeit-fuer-ihr-unternehmen" at bounding box center [620, 221] width 143 height 6
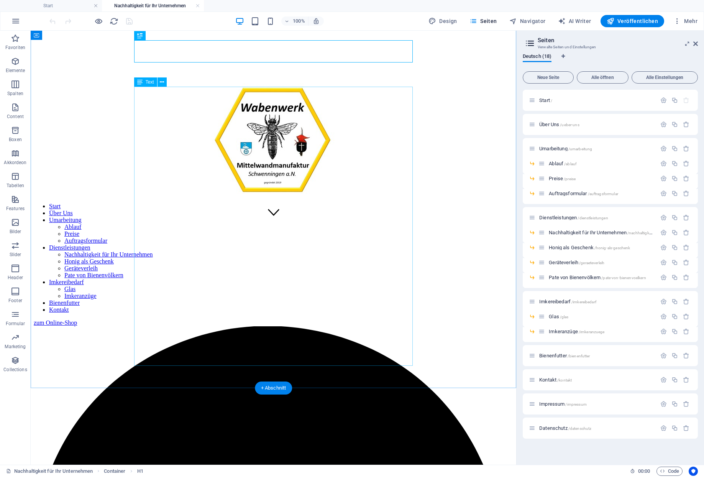
scroll to position [248, 0]
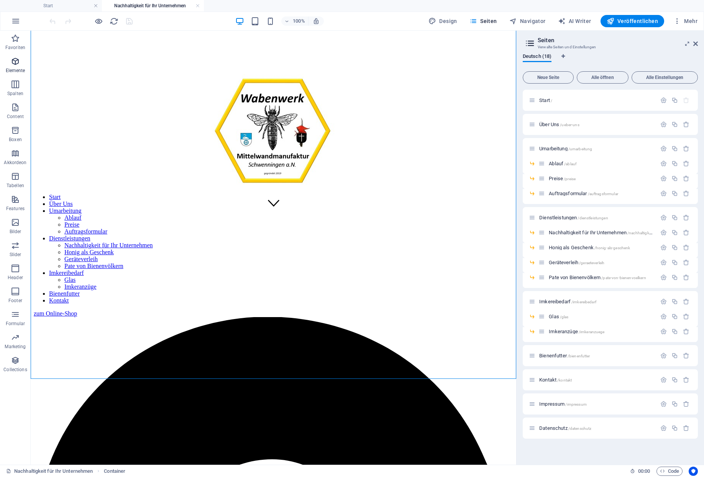
click at [19, 65] on span "Elemente" at bounding box center [15, 66] width 31 height 18
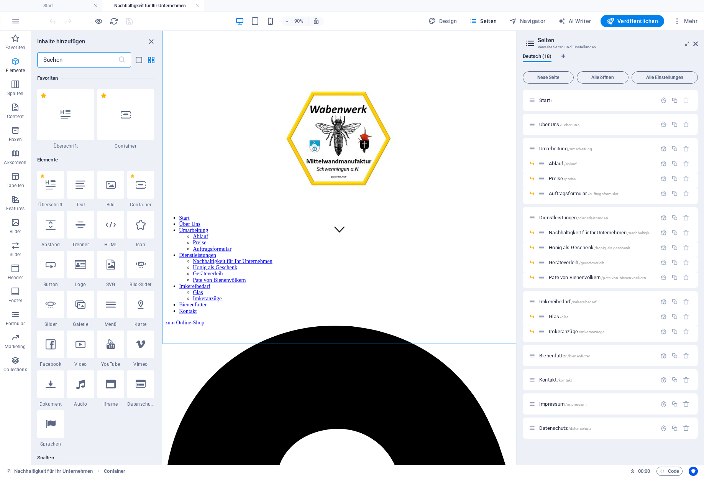
scroll to position [78, 0]
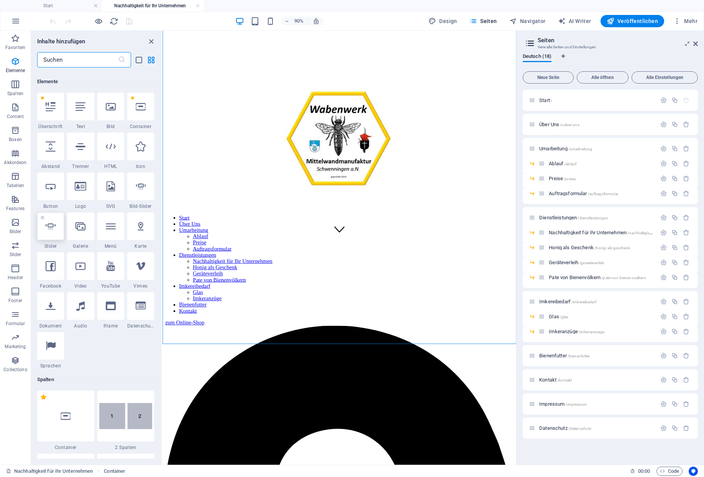
click at [51, 222] on div at bounding box center [50, 226] width 27 height 28
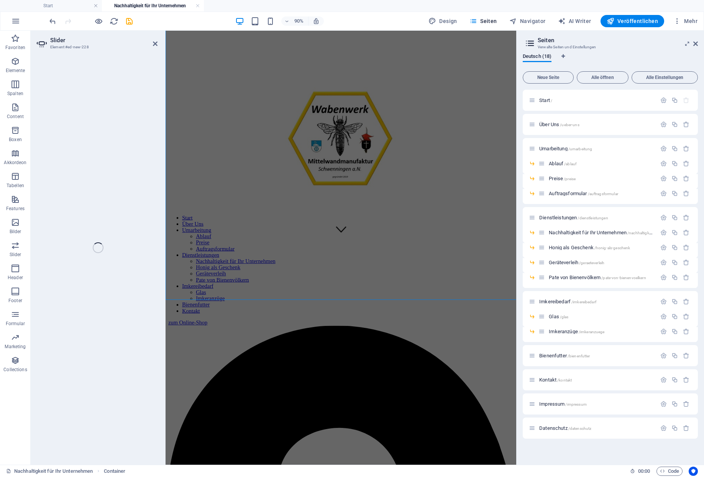
select select "ms"
select select "s"
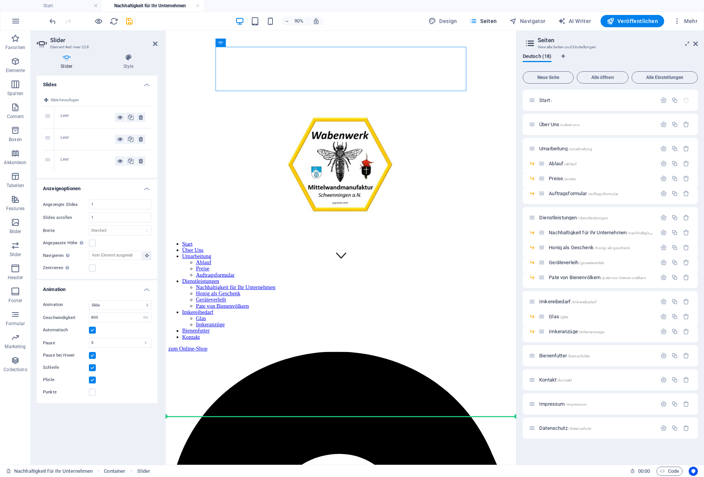
scroll to position [174, 0]
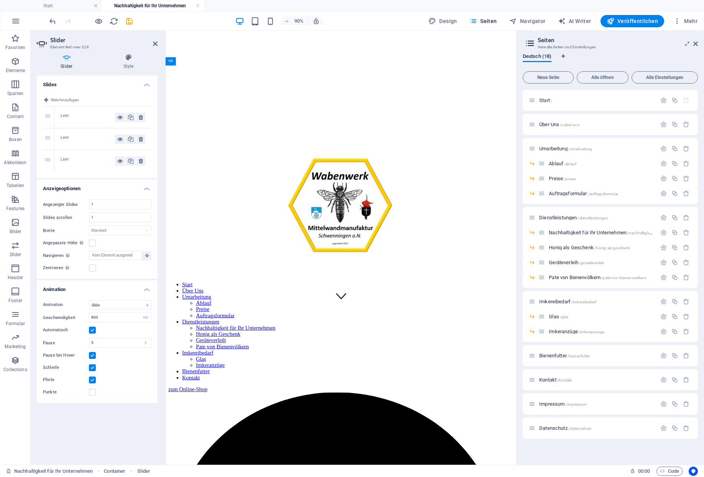
drag, startPoint x: 384, startPoint y: 253, endPoint x: 228, endPoint y: 421, distance: 229.5
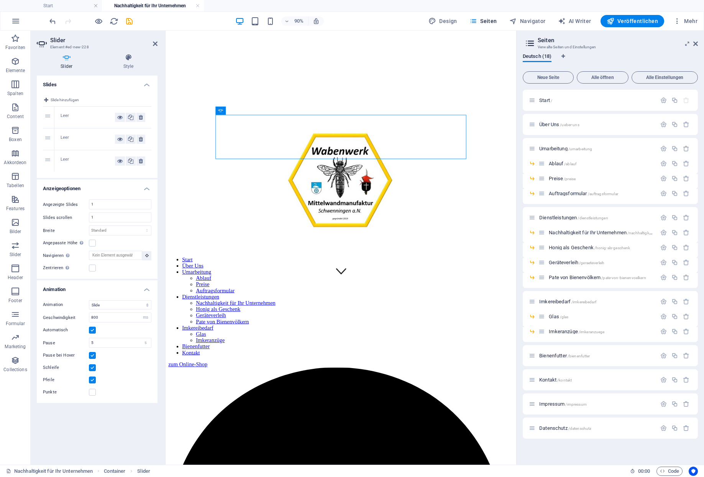
scroll to position [229, 0]
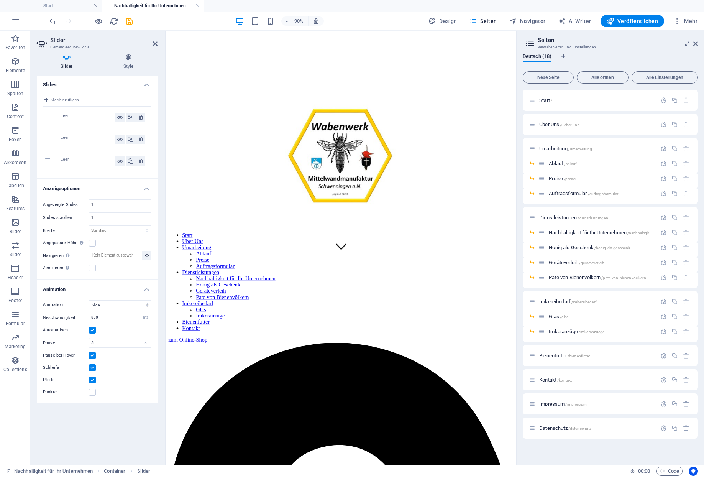
drag, startPoint x: 387, startPoint y: 116, endPoint x: 233, endPoint y: 213, distance: 181.5
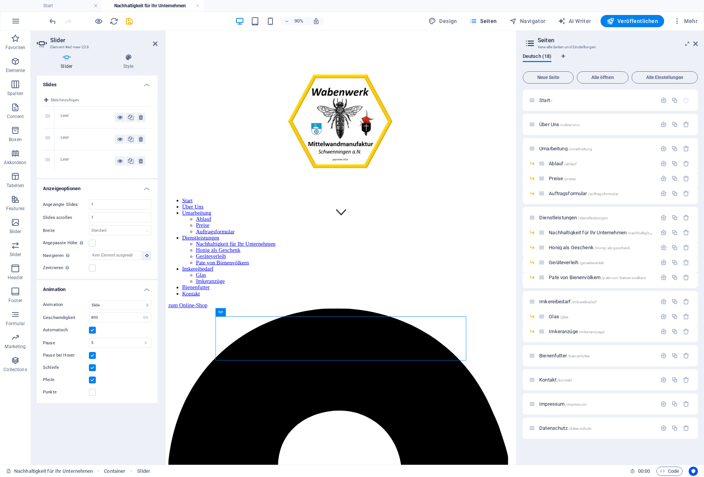
scroll to position [284, 0]
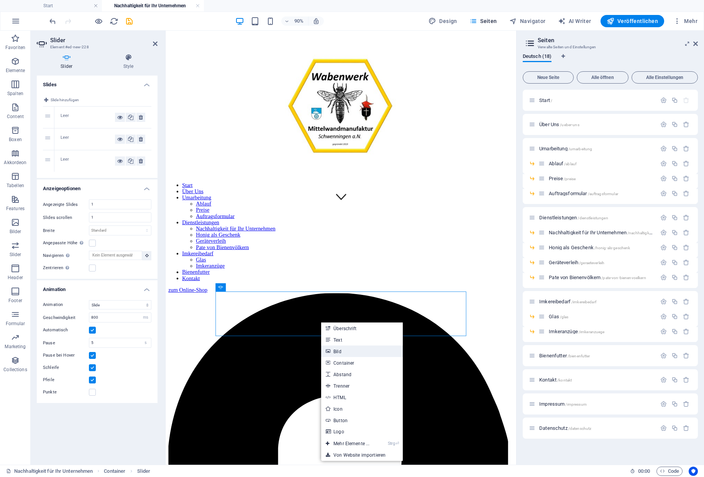
drag, startPoint x: 335, startPoint y: 351, endPoint x: 212, endPoint y: 368, distance: 124.3
click at [335, 351] on link "Bild" at bounding box center [362, 351] width 82 height 12
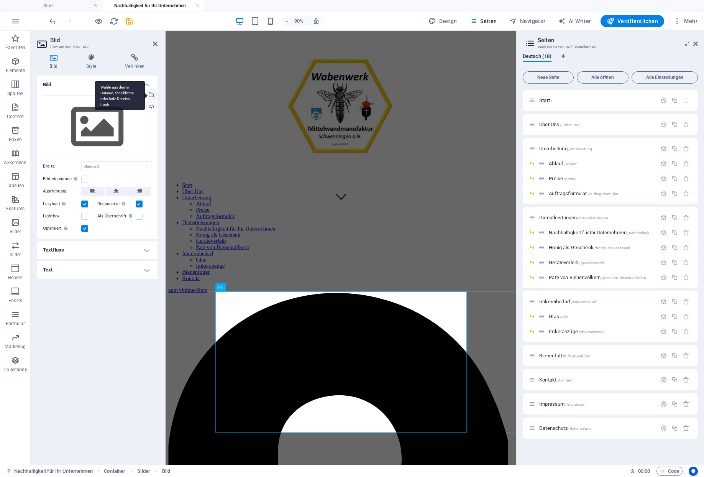
click at [154, 90] on div "Wähle aus deinen Dateien, Stockfotos oder lade Dateien hoch" at bounding box center [151, 96] width 12 height 12
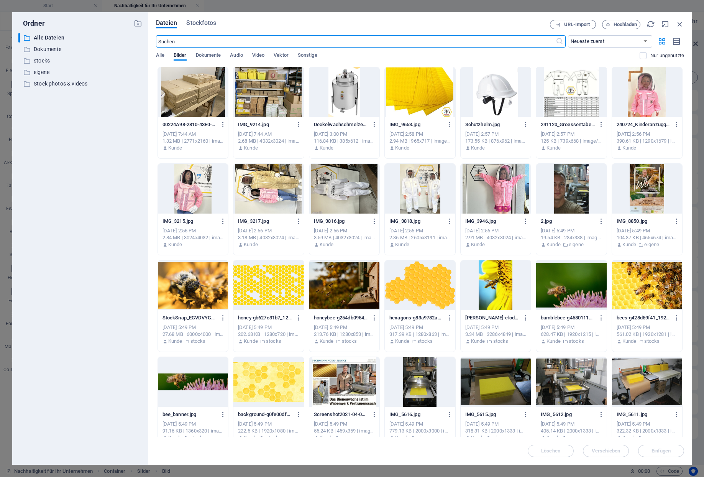
scroll to position [161, 0]
click at [619, 22] on button "Hochladen" at bounding box center [621, 24] width 38 height 9
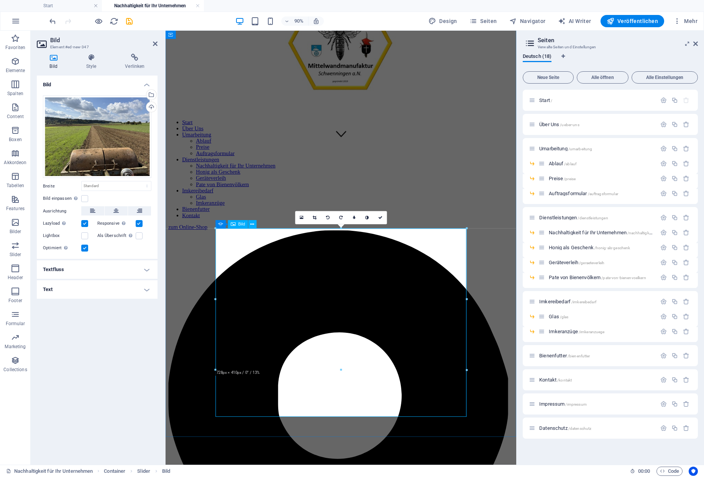
scroll to position [355, 0]
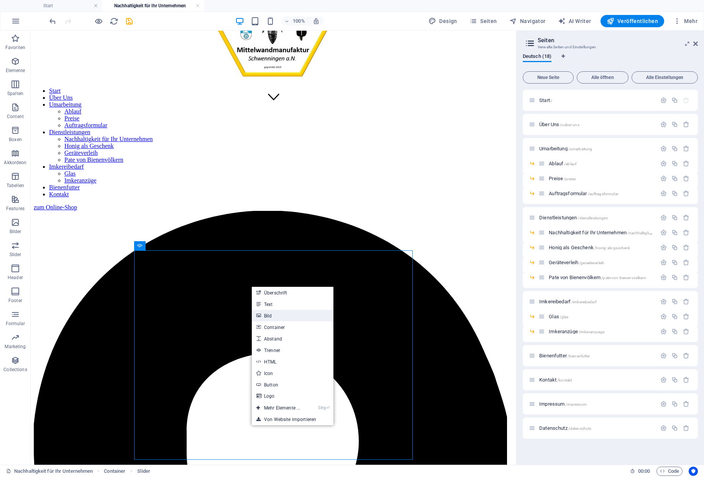
click at [273, 314] on link "Bild" at bounding box center [293, 316] width 82 height 12
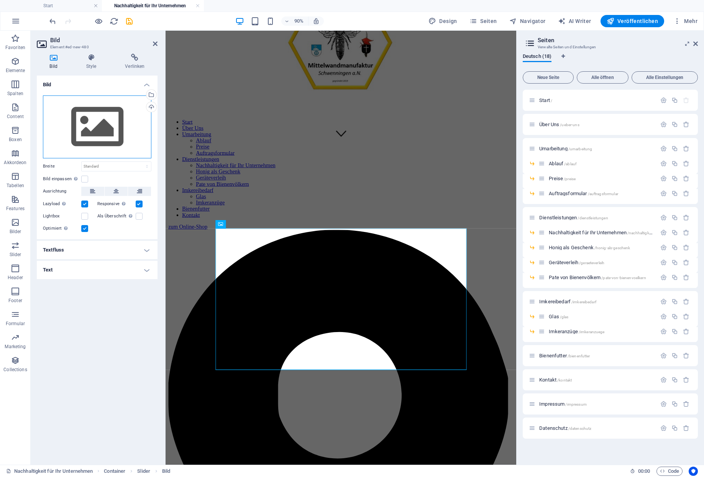
click at [87, 106] on div "Ziehe Dateien zum Hochladen hierher oder klicke hier, um aus Dateien oder koste…" at bounding box center [97, 126] width 109 height 63
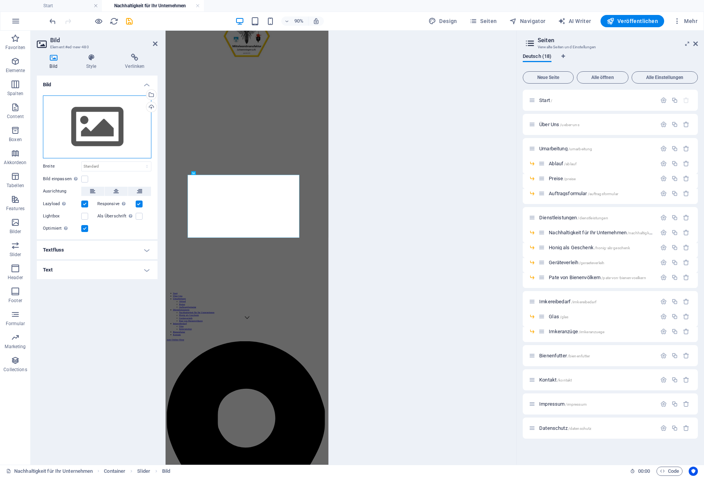
scroll to position [214, 0]
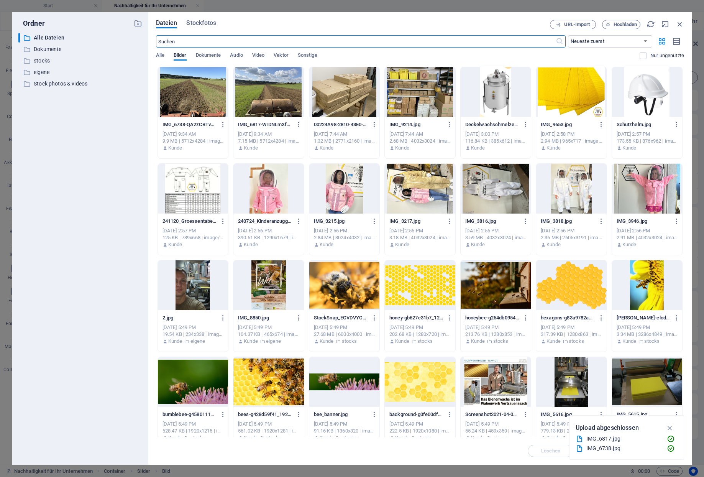
click at [179, 89] on div at bounding box center [193, 92] width 70 height 50
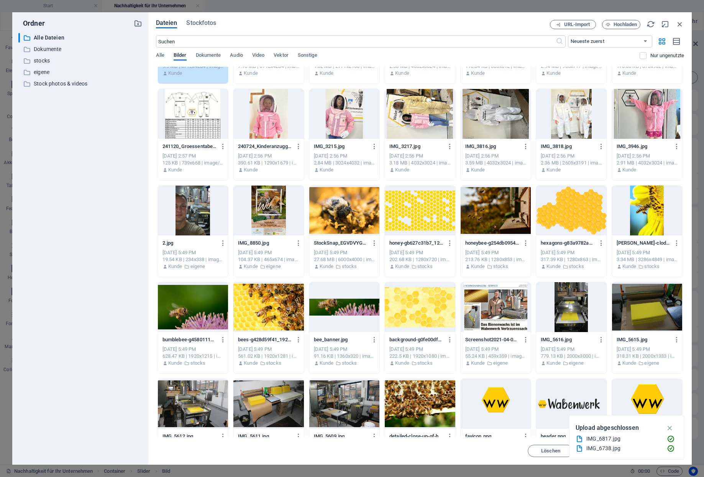
scroll to position [90, 0]
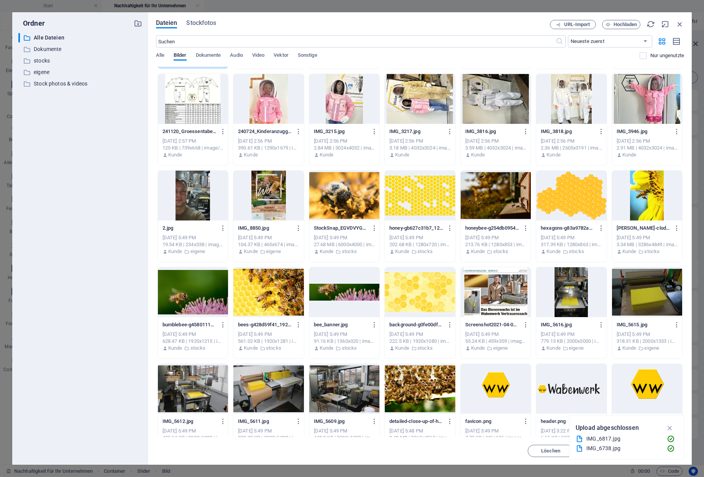
click at [671, 429] on icon "button" at bounding box center [670, 428] width 9 height 8
click at [660, 449] on span "Einfügen" at bounding box center [662, 451] width 20 height 5
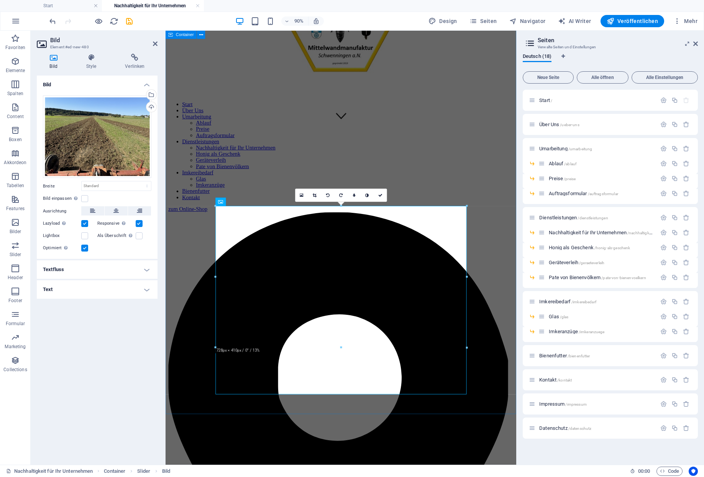
scroll to position [380, 0]
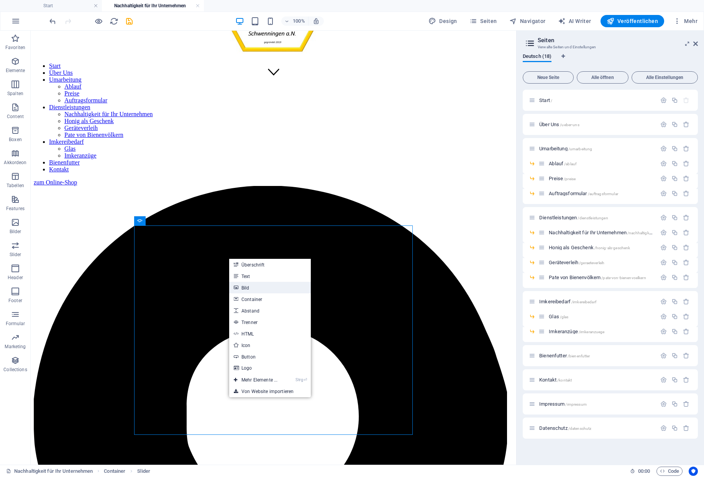
click at [245, 285] on link "Bild" at bounding box center [270, 288] width 82 height 12
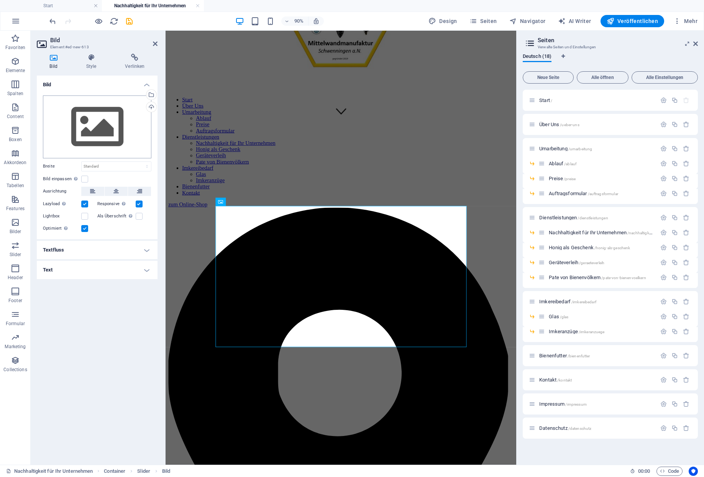
click at [82, 106] on div "Ziehe Dateien zum Hochladen hierher oder klicke hier, um aus Dateien oder koste…" at bounding box center [97, 126] width 109 height 63
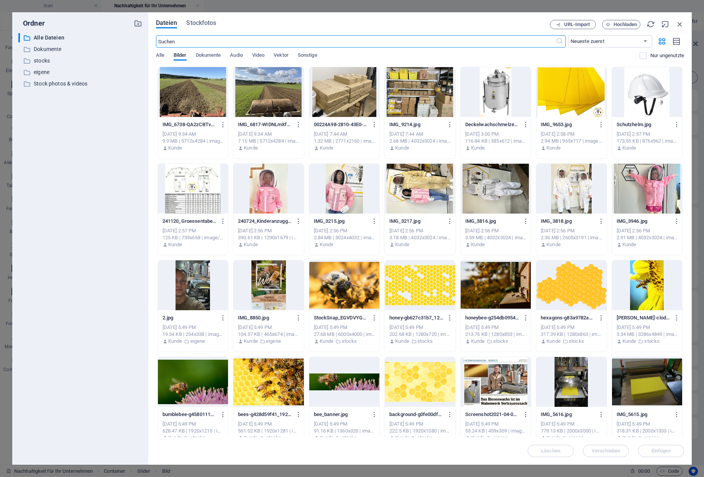
scroll to position [214, 0]
click at [631, 24] on span "Hochladen" at bounding box center [626, 24] width 24 height 5
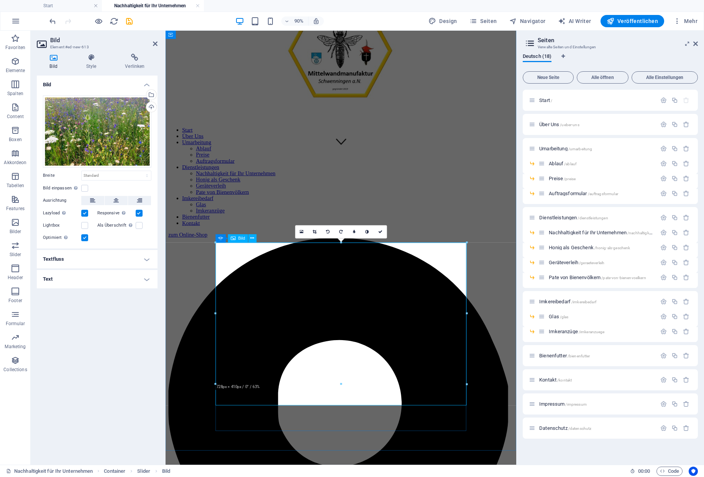
scroll to position [352, 0]
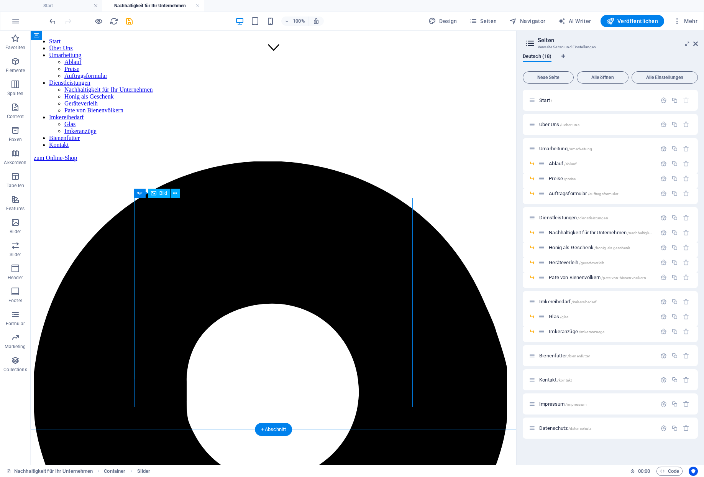
scroll to position [407, 0]
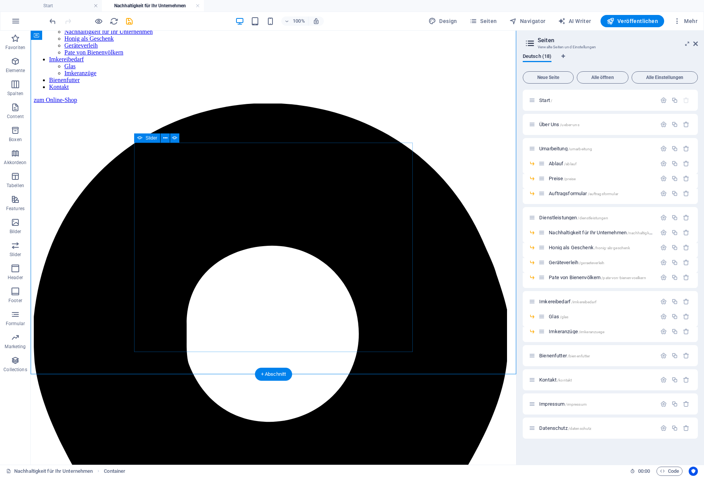
scroll to position [462, 0]
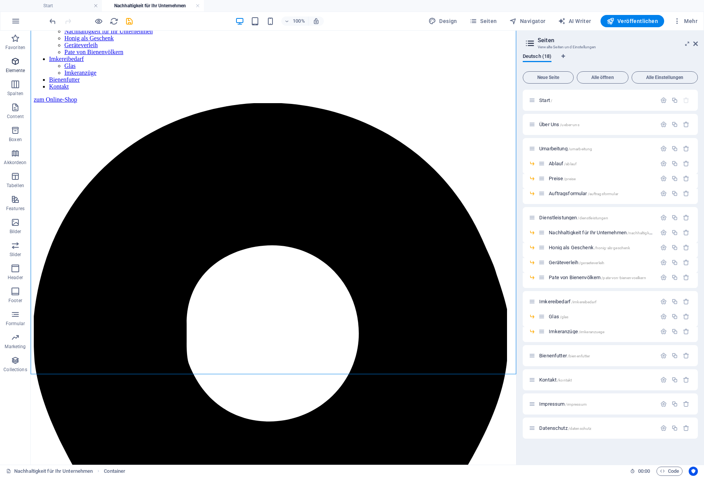
click at [15, 64] on icon "button" at bounding box center [15, 61] width 9 height 9
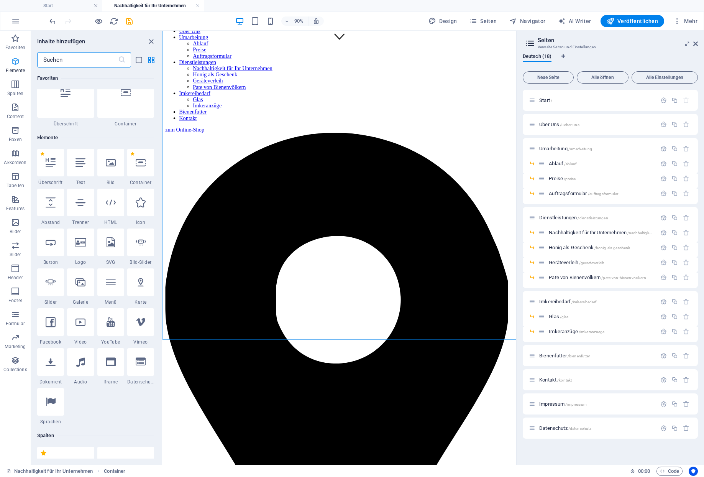
scroll to position [78, 0]
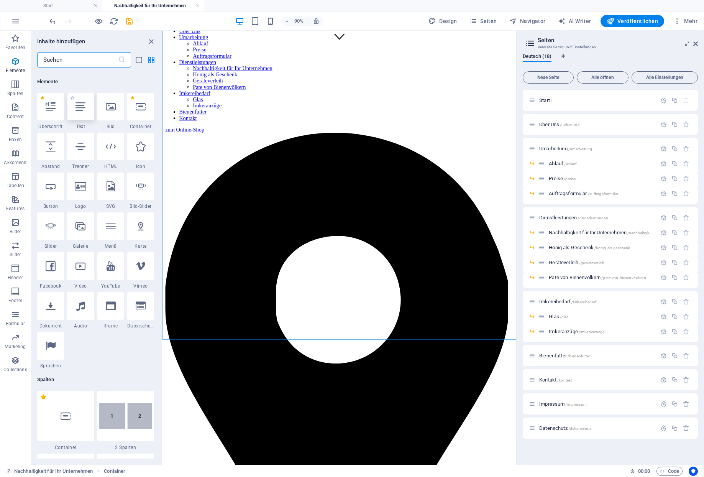
click at [87, 101] on div at bounding box center [80, 107] width 27 height 28
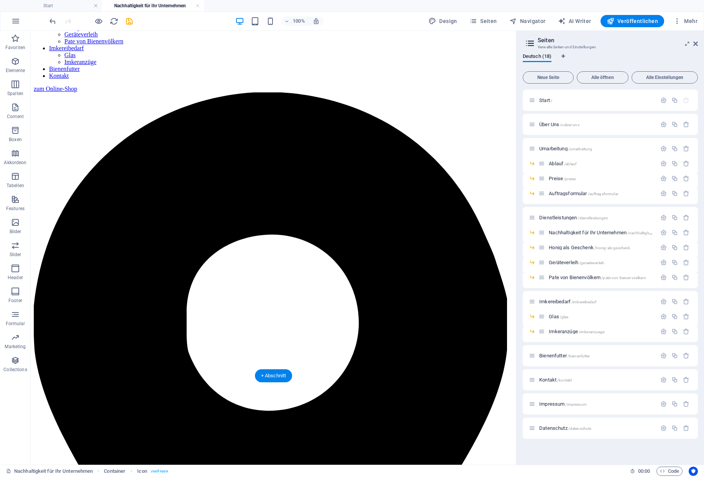
scroll to position [474, 0]
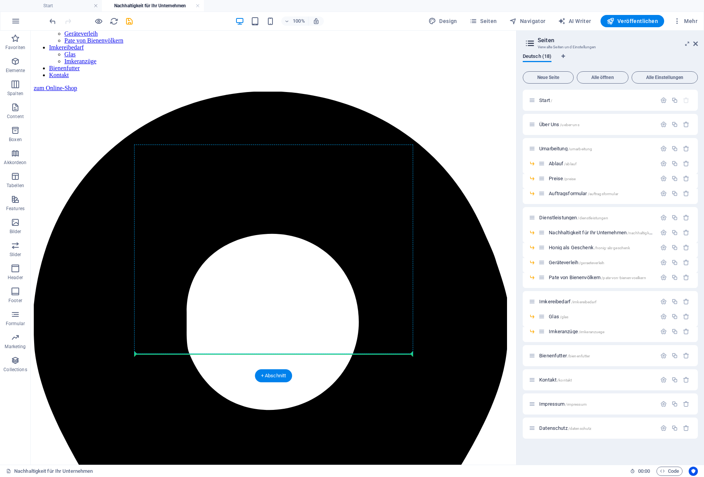
drag, startPoint x: 247, startPoint y: 283, endPoint x: 193, endPoint y: 353, distance: 88.6
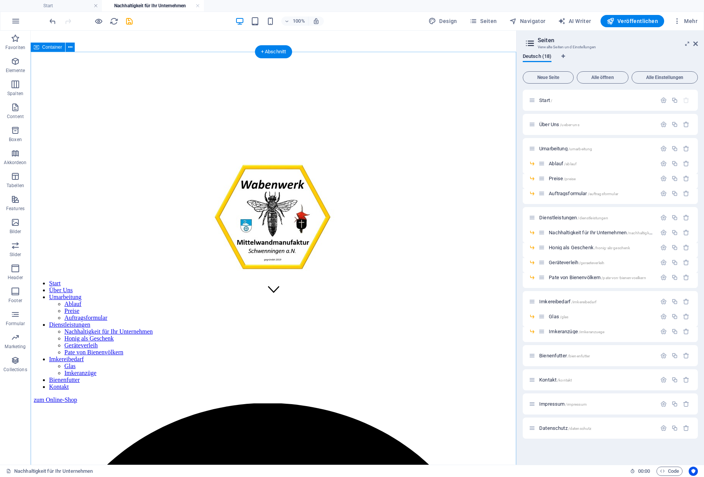
scroll to position [156, 0]
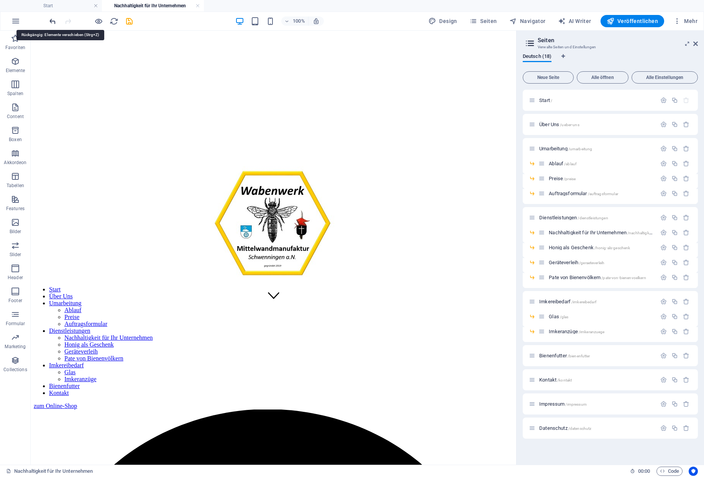
click at [51, 22] on icon "undo" at bounding box center [52, 21] width 9 height 9
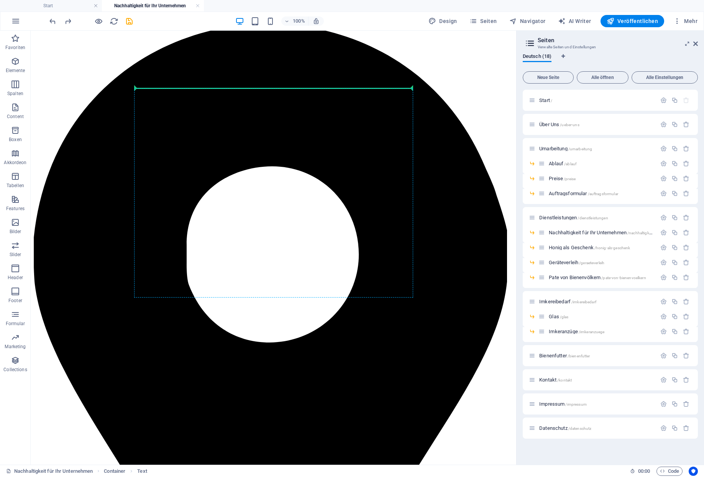
scroll to position [544, 0]
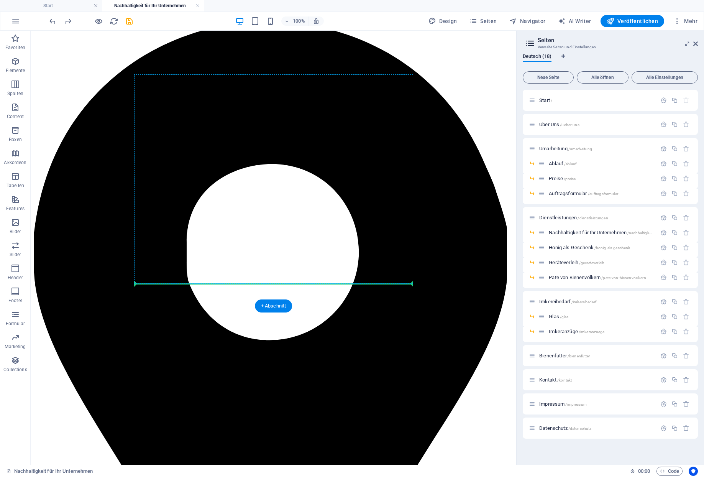
drag, startPoint x: 177, startPoint y: 137, endPoint x: 161, endPoint y: 280, distance: 143.1
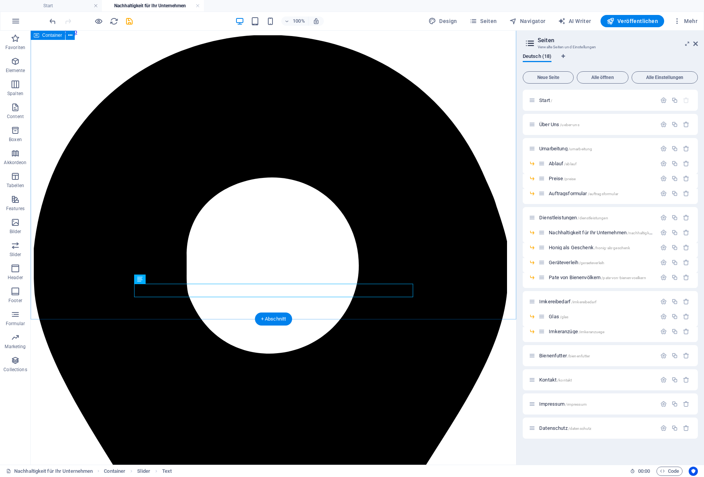
scroll to position [392, 0]
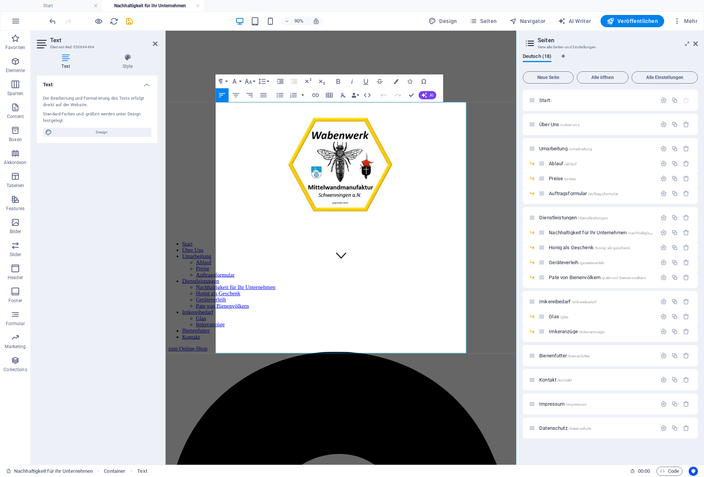
scroll to position [220, 0]
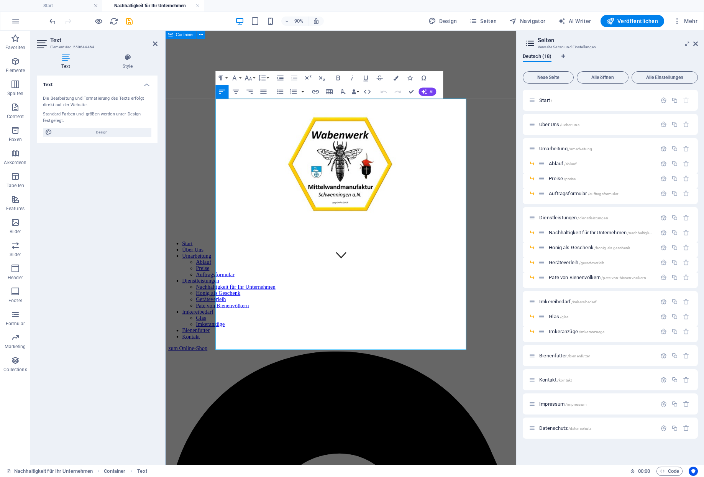
drag, startPoint x: 275, startPoint y: 365, endPoint x: 218, endPoint y: 298, distance: 87.9
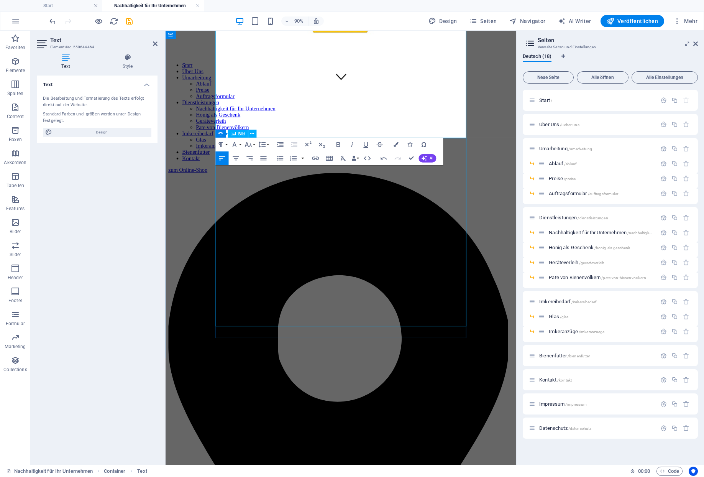
scroll to position [441, 0]
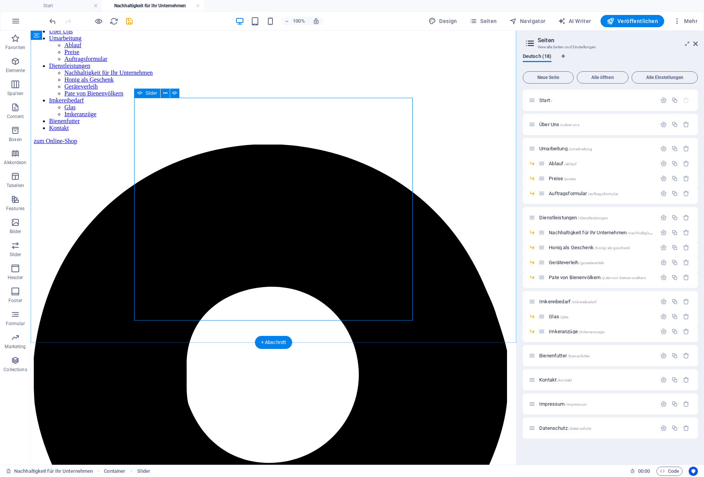
select select "ms"
select select "s"
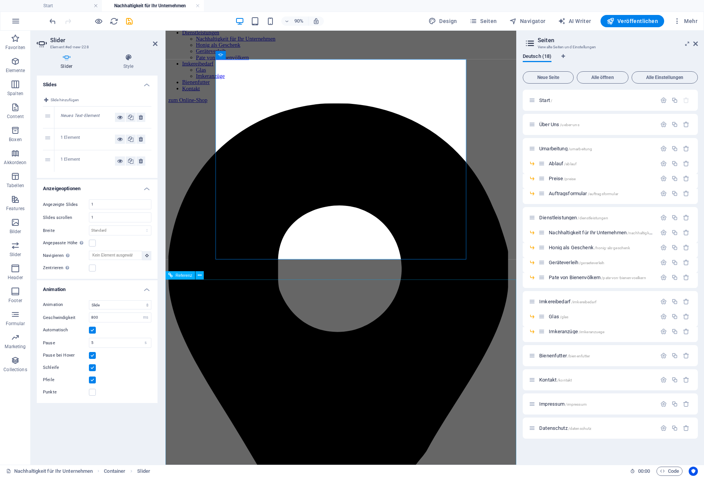
scroll to position [496, 0]
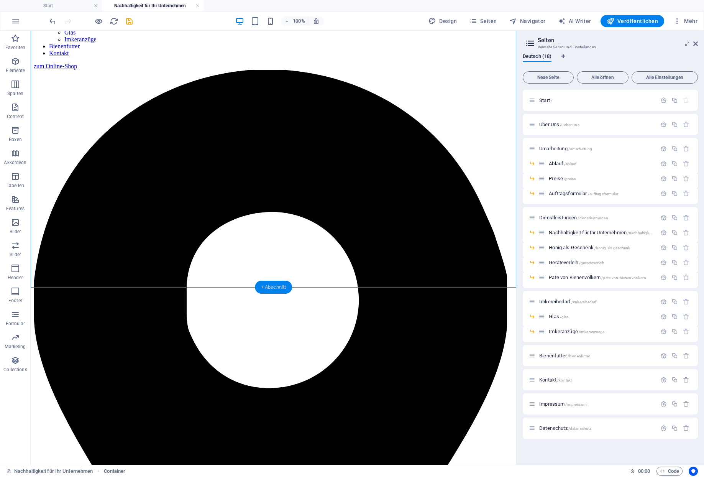
click at [266, 284] on div "+ Abschnitt" at bounding box center [274, 287] width 38 height 13
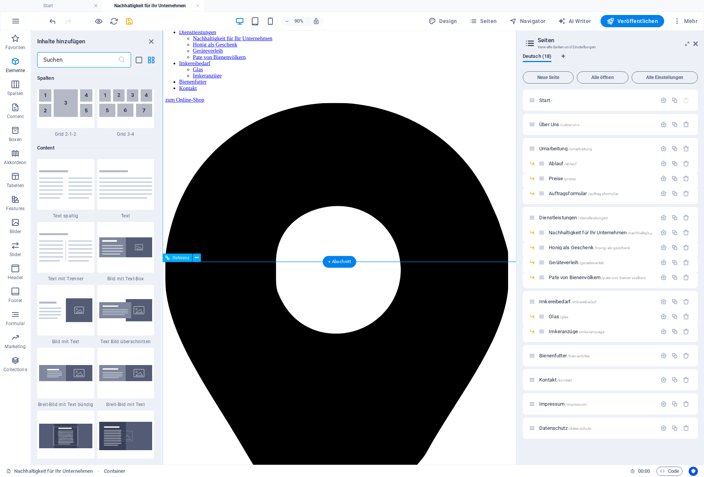
scroll to position [1303, 0]
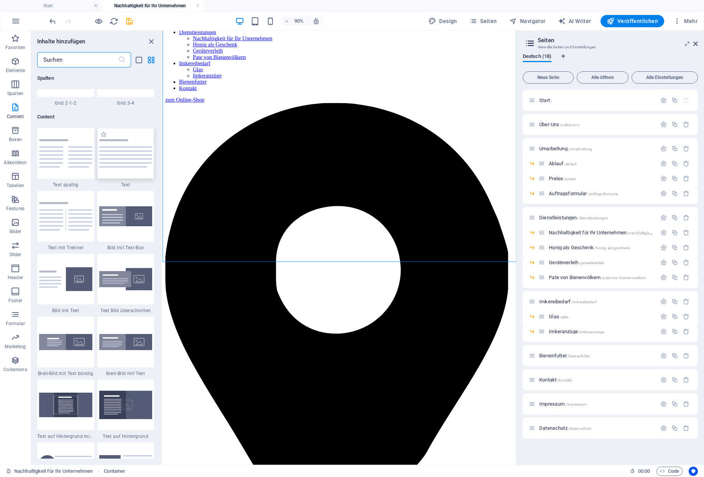
click at [110, 139] on img at bounding box center [125, 153] width 53 height 28
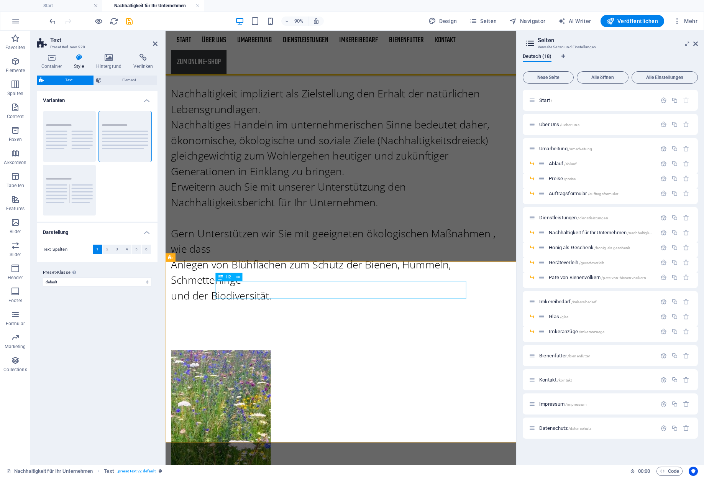
scroll to position [606, 0]
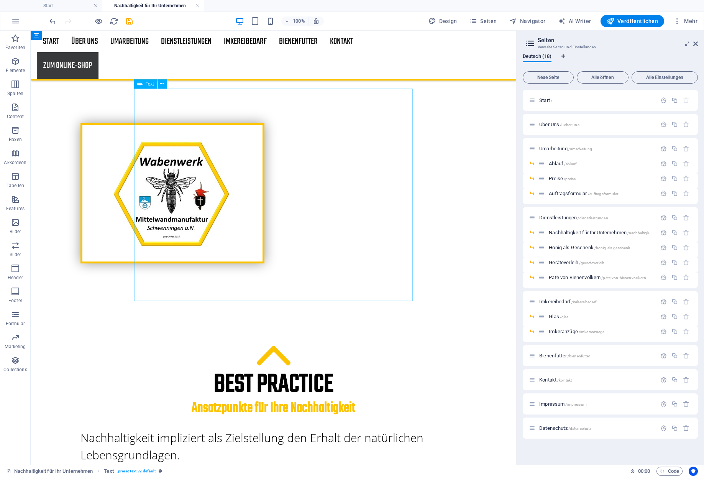
scroll to position [220, 0]
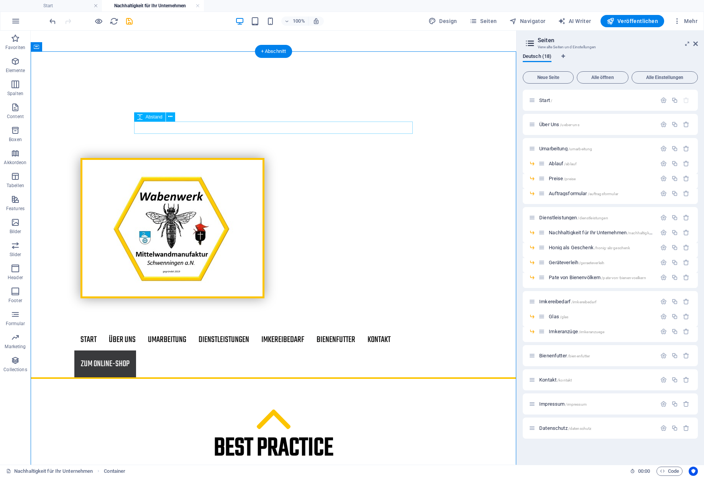
scroll to position [164, 0]
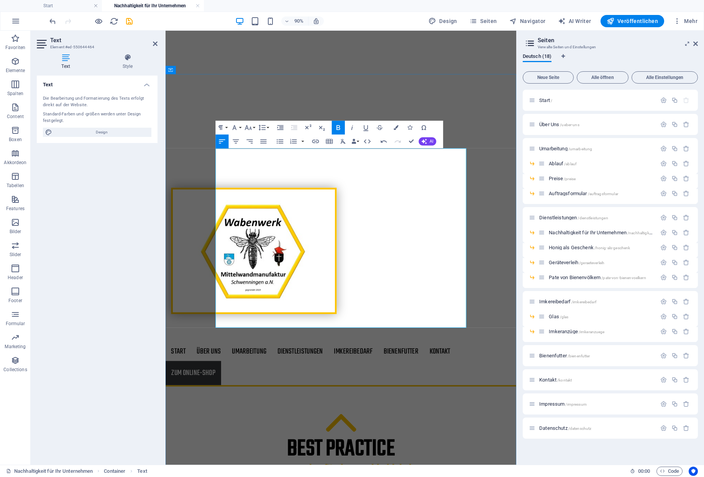
drag, startPoint x: 268, startPoint y: 276, endPoint x: 223, endPoint y: 276, distance: 45.2
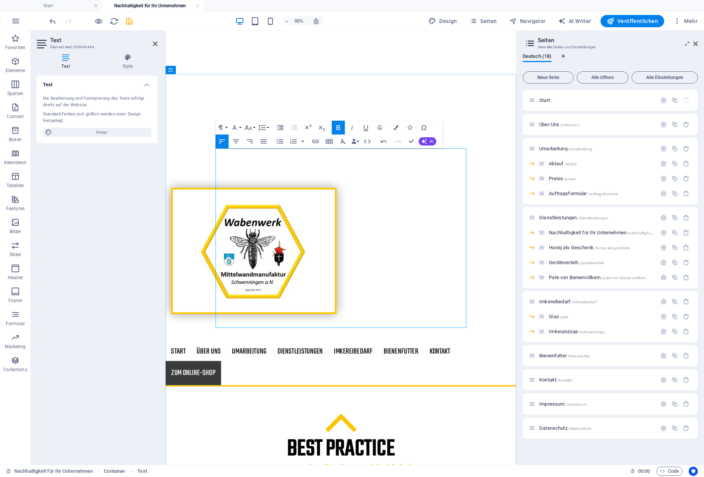
drag, startPoint x: 376, startPoint y: 260, endPoint x: 314, endPoint y: 263, distance: 61.8
click at [339, 127] on icon "button" at bounding box center [338, 127] width 8 height 8
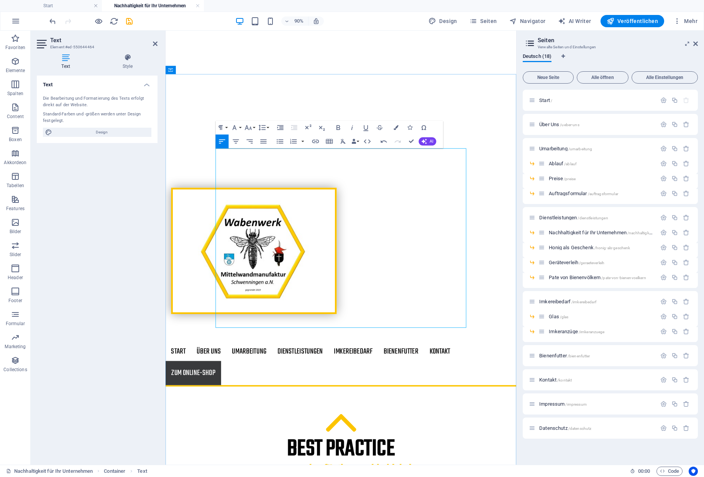
drag, startPoint x: 334, startPoint y: 261, endPoint x: 312, endPoint y: 262, distance: 21.9
click at [337, 129] on icon "button" at bounding box center [339, 127] width 4 height 5
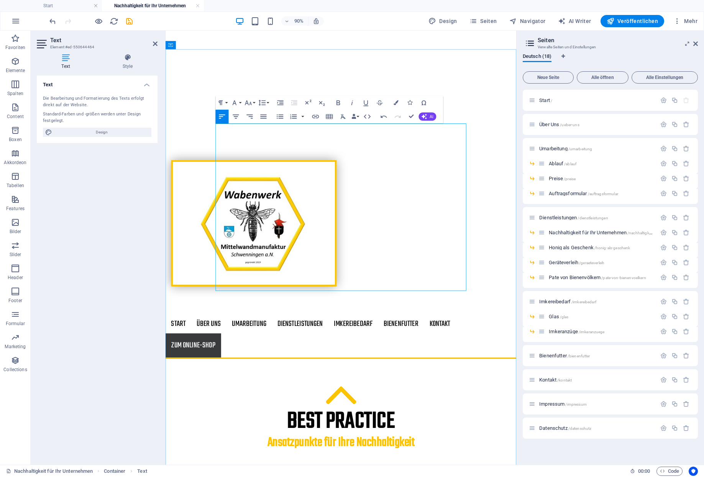
scroll to position [385, 0]
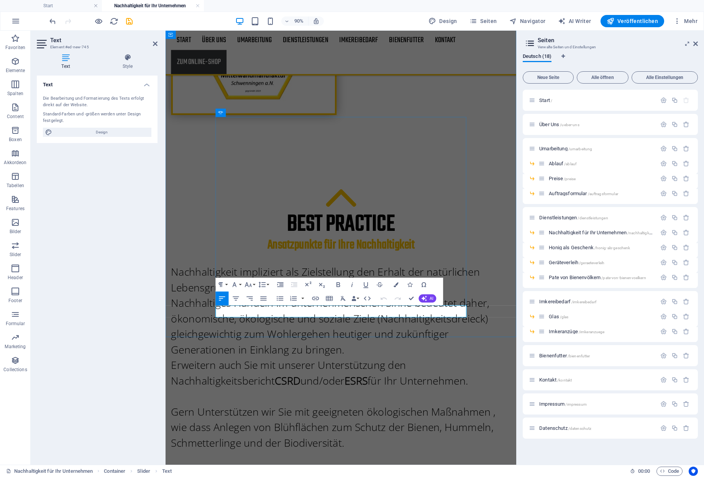
drag, startPoint x: 315, startPoint y: 342, endPoint x: 222, endPoint y: 349, distance: 92.6
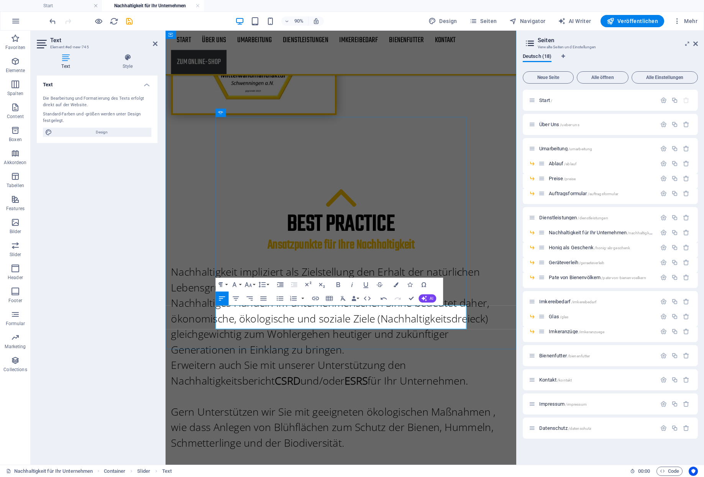
click at [309, 284] on icon "button" at bounding box center [308, 285] width 8 height 8
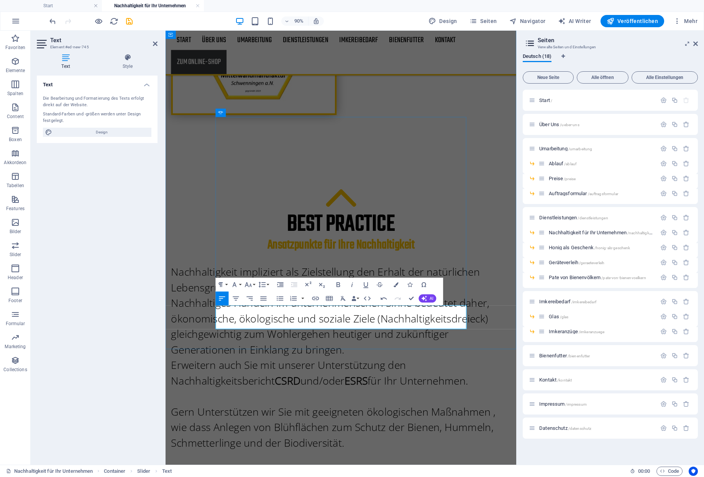
click at [126, 21] on icon "save" at bounding box center [129, 21] width 9 height 9
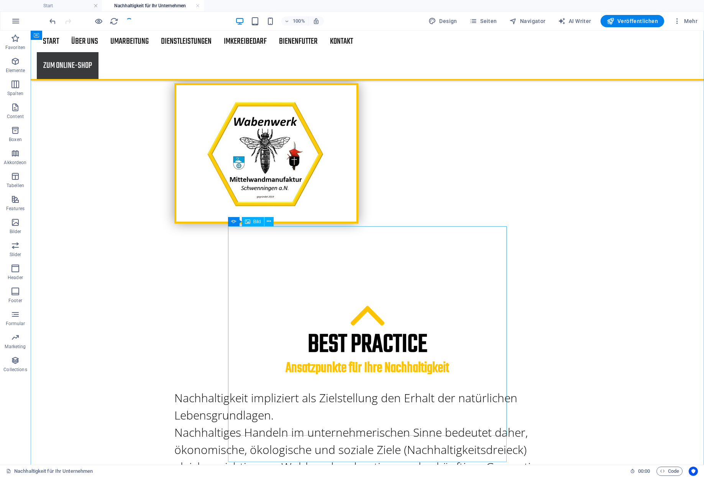
scroll to position [220, 0]
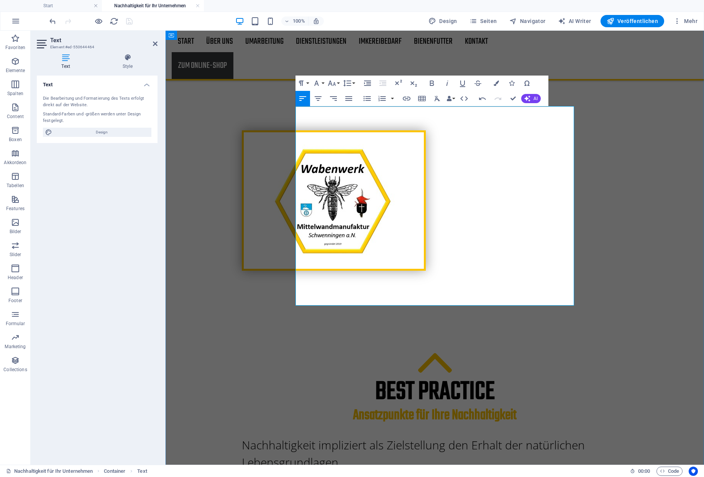
drag, startPoint x: 409, startPoint y: 218, endPoint x: 336, endPoint y: 222, distance: 72.6
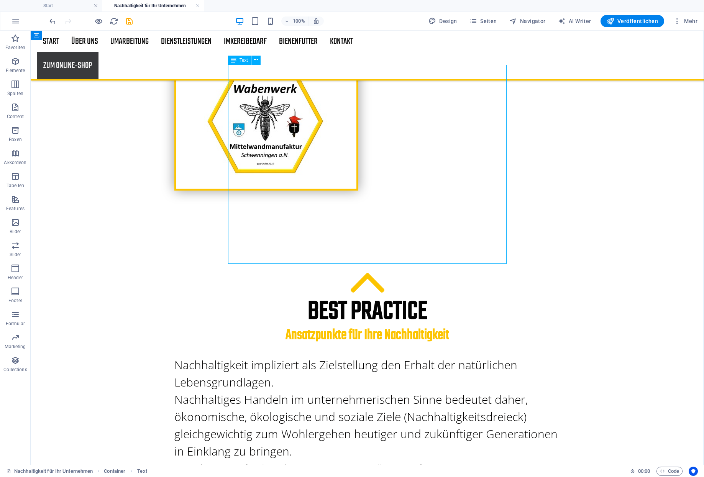
scroll to position [303, 0]
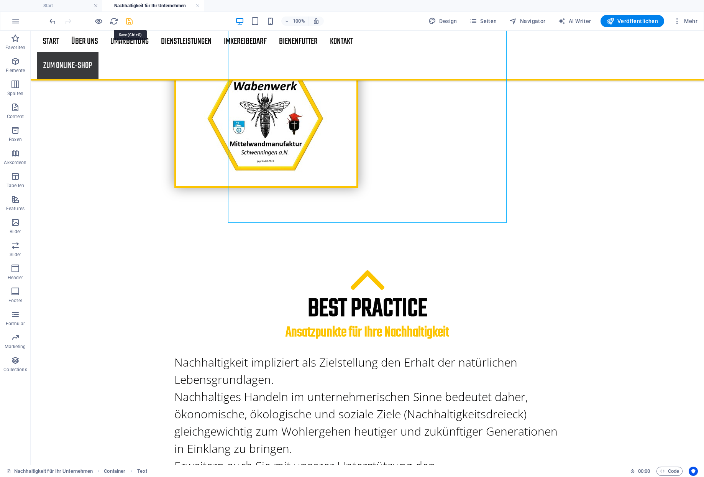
click at [126, 21] on icon "save" at bounding box center [129, 21] width 9 height 9
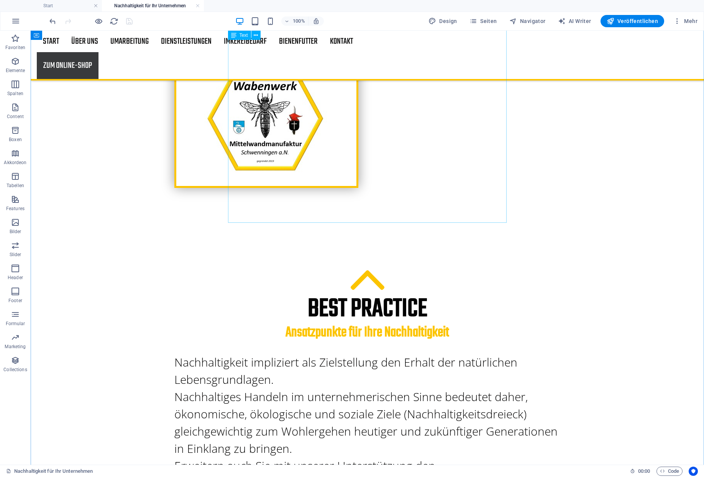
click at [313, 354] on div "Nachhaltigkeit impliziert als Zielstellung den Erhalt der natürlichen Lebensgru…" at bounding box center [367, 483] width 386 height 259
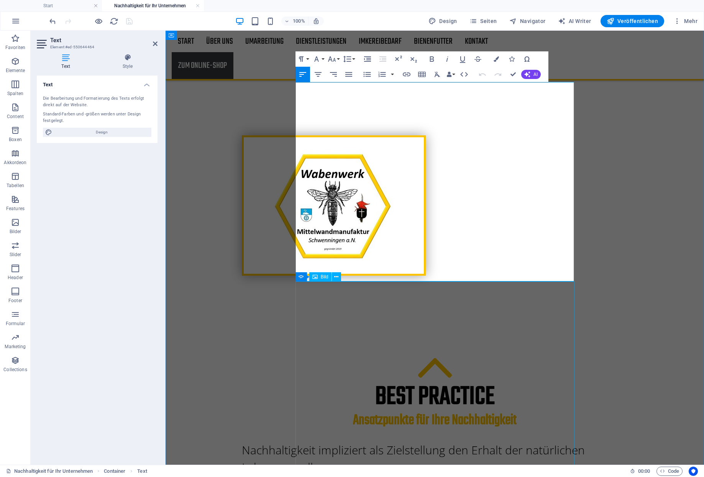
scroll to position [244, 0]
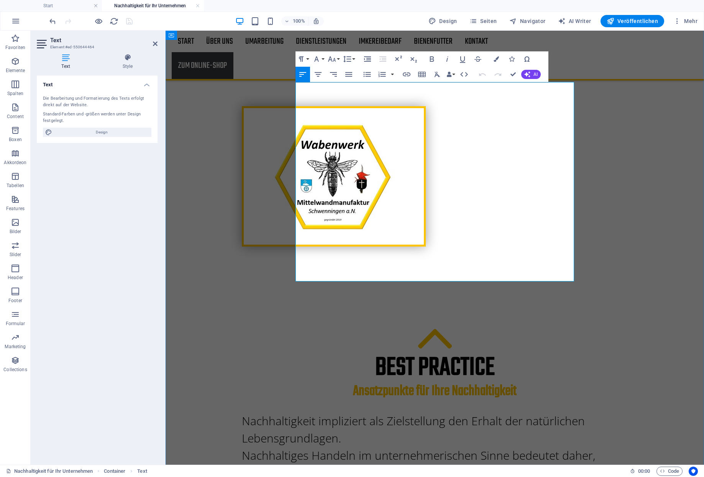
drag, startPoint x: 313, startPoint y: 226, endPoint x: 302, endPoint y: 219, distance: 13.3
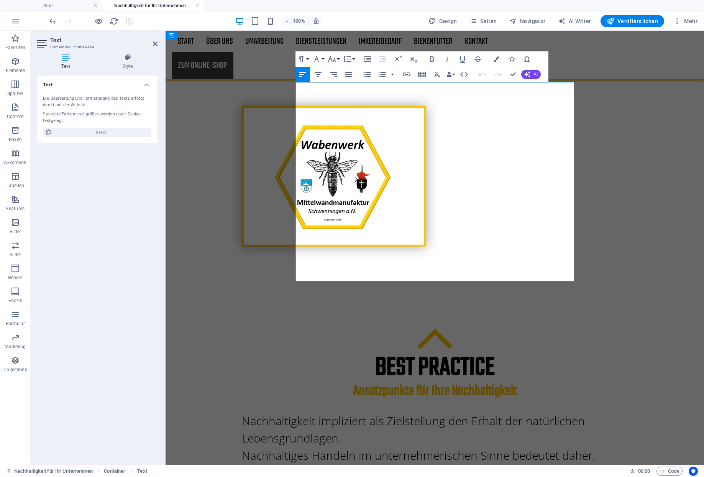
drag, startPoint x: 317, startPoint y: 221, endPoint x: 298, endPoint y: 223, distance: 18.9
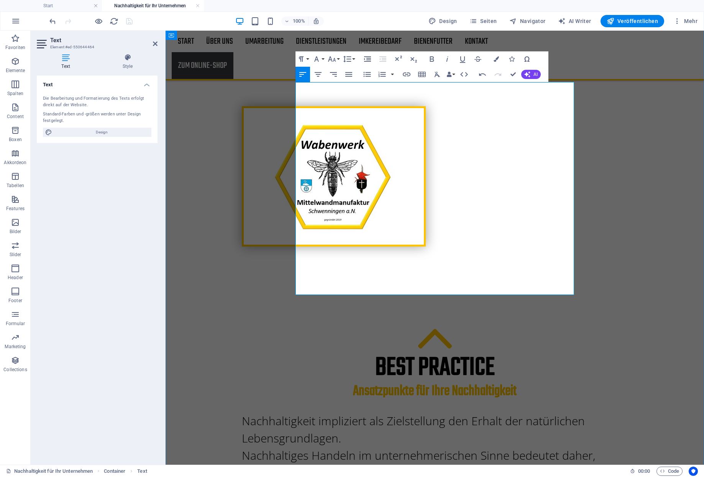
drag, startPoint x: 436, startPoint y: 233, endPoint x: 341, endPoint y: 237, distance: 94.4
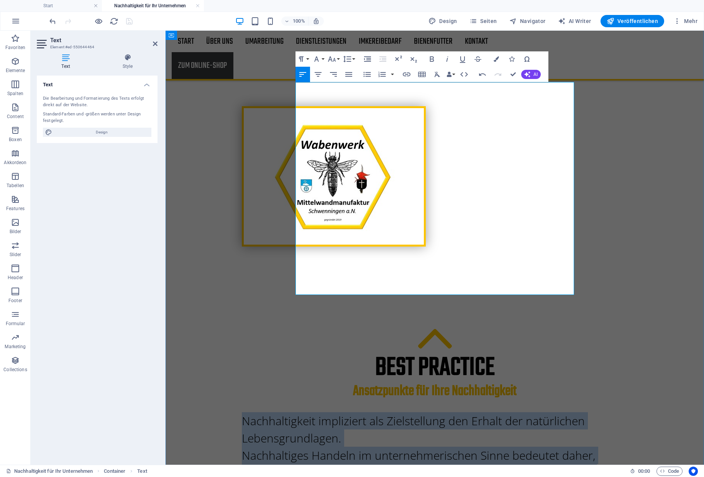
drag, startPoint x: 506, startPoint y: 262, endPoint x: 299, endPoint y: 89, distance: 269.8
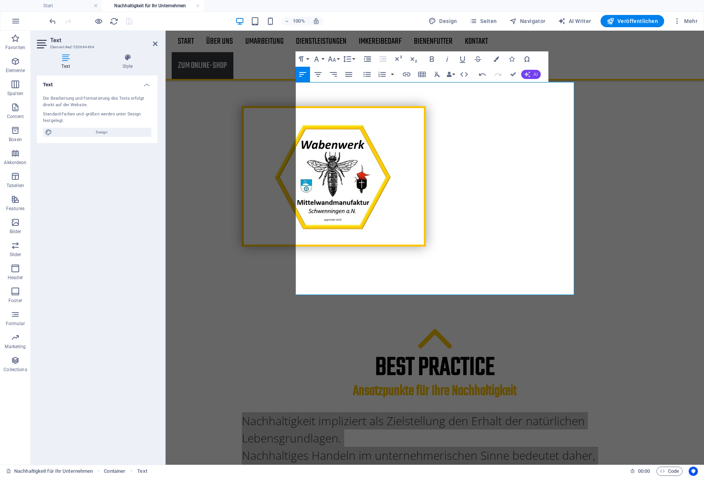
click at [528, 74] on icon "button" at bounding box center [527, 74] width 6 height 6
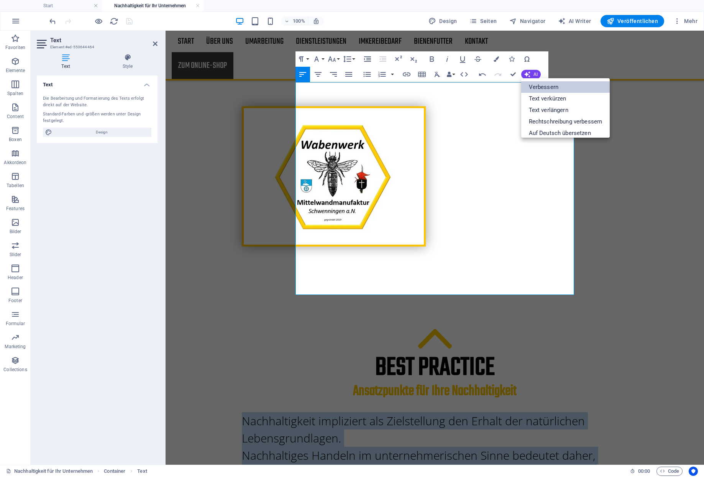
click at [544, 84] on link "Verbessern" at bounding box center [565, 87] width 89 height 12
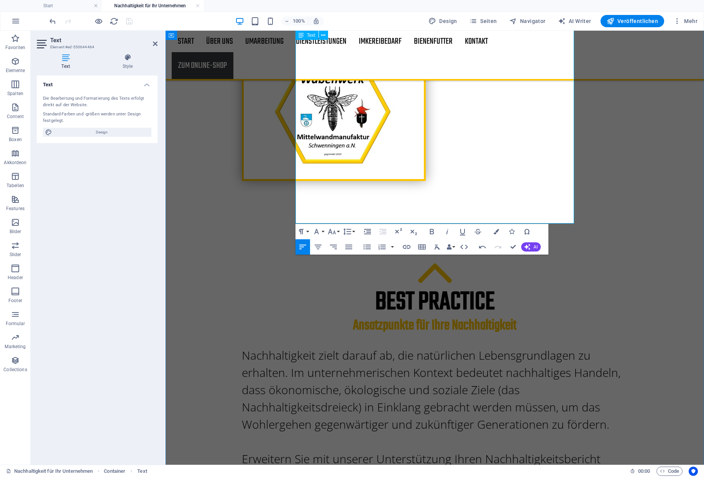
scroll to position [299, 0]
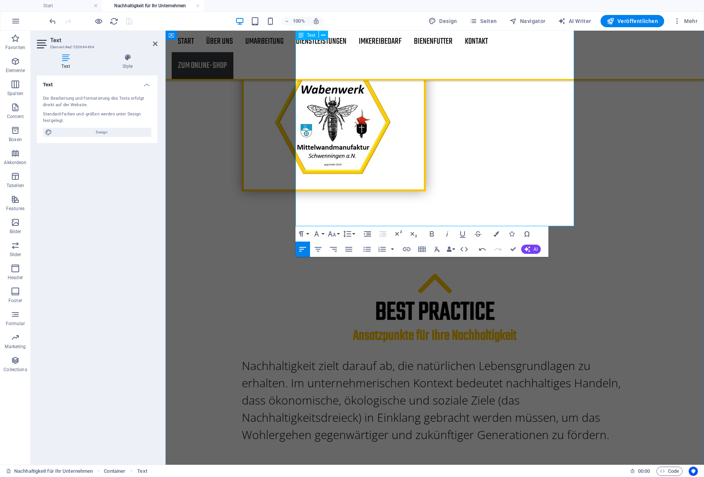
drag, startPoint x: 363, startPoint y: 153, endPoint x: 296, endPoint y: 127, distance: 71.5
click at [296, 357] on div "Nachhaltigkeit zielt darauf ab, die natürlichen Lebensgrundlagen zu erhalten. I…" at bounding box center [435, 478] width 386 height 242
click at [432, 236] on icon "button" at bounding box center [432, 233] width 4 height 5
click at [396, 357] on div "Nachhaltigkeit zielt darauf ab, die natürlichen Lebensgrundlagen zu erhalten. I…" at bounding box center [435, 478] width 386 height 242
drag, startPoint x: 496, startPoint y: 157, endPoint x: 451, endPoint y: 160, distance: 45.3
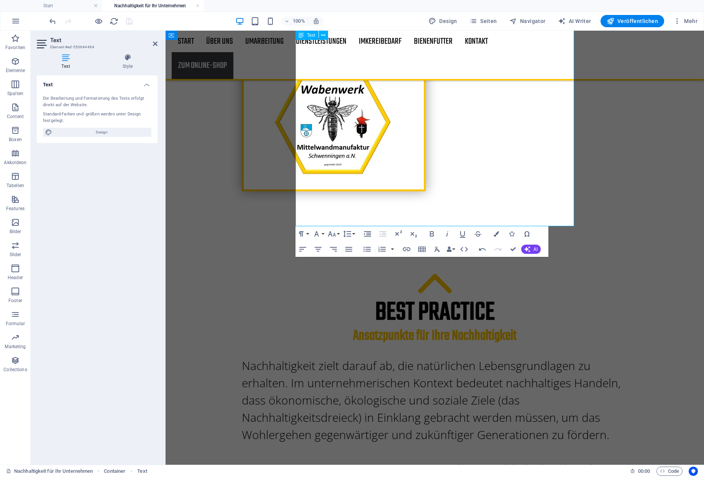
click at [451, 357] on div "Nachhaltigkeit zielt darauf ab, die natürlichen Lebensgrundlagen zu erhalten. I…" at bounding box center [435, 478] width 386 height 242
click at [513, 357] on div "Nachhaltigkeit zielt darauf ab, die natürlichen Lebensgrundlagen zu erhalten. I…" at bounding box center [435, 478] width 386 height 242
drag, startPoint x: 477, startPoint y: 154, endPoint x: 294, endPoint y: 127, distance: 184.9
click at [321, 249] on icon "button" at bounding box center [318, 249] width 9 height 9
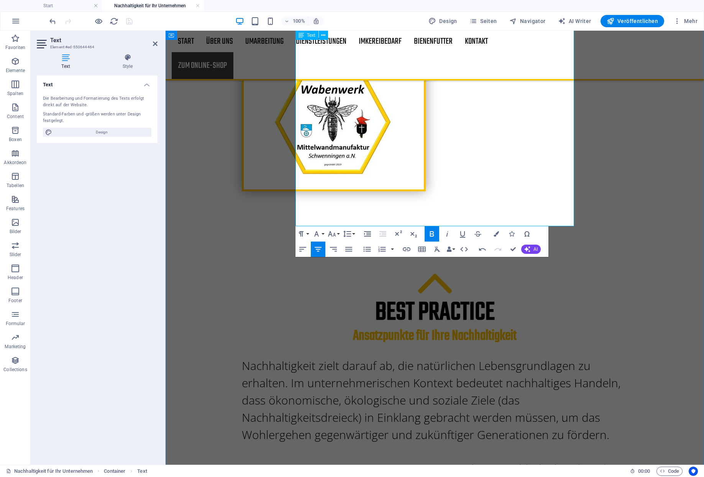
click at [355, 460] on div "Erweitern Sie mit unserer Unterstützung Ihren Nachhaltigkeitsbericht gemäß der …" at bounding box center [435, 486] width 386 height 52
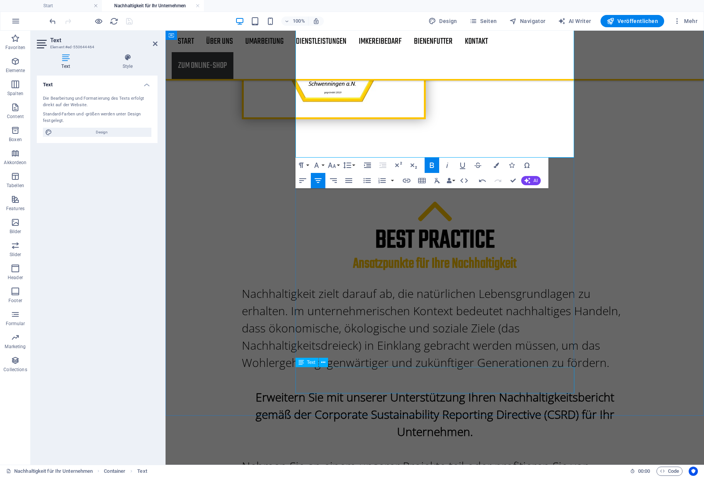
scroll to position [382, 0]
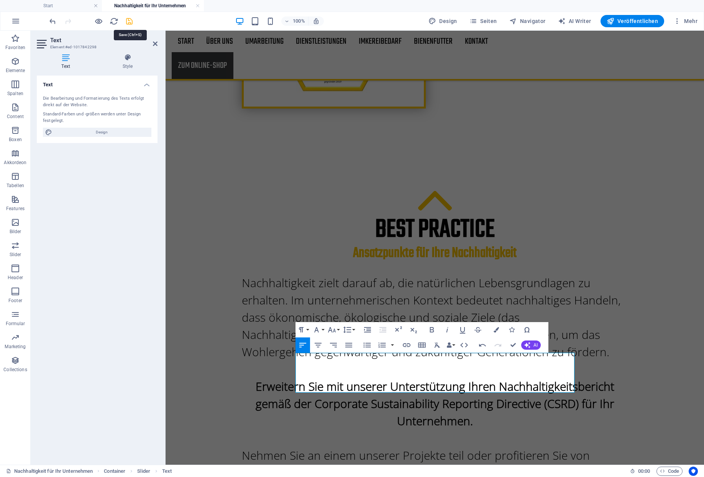
click at [126, 23] on icon "save" at bounding box center [129, 21] width 9 height 9
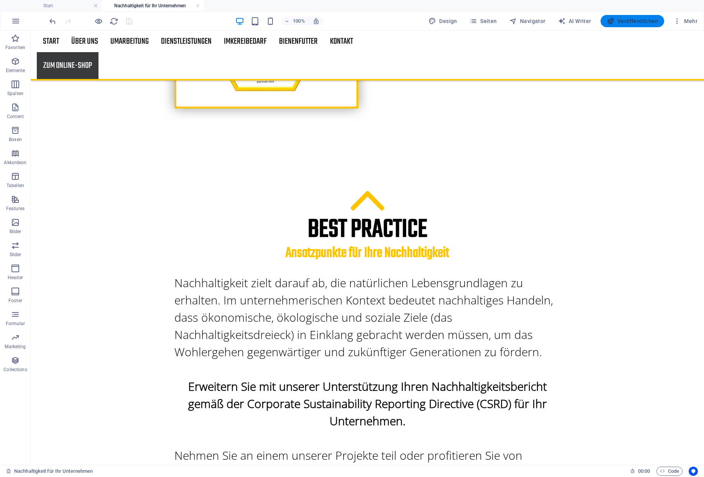
click at [615, 23] on icon "button" at bounding box center [611, 21] width 8 height 8
